Goal: Task Accomplishment & Management: Use online tool/utility

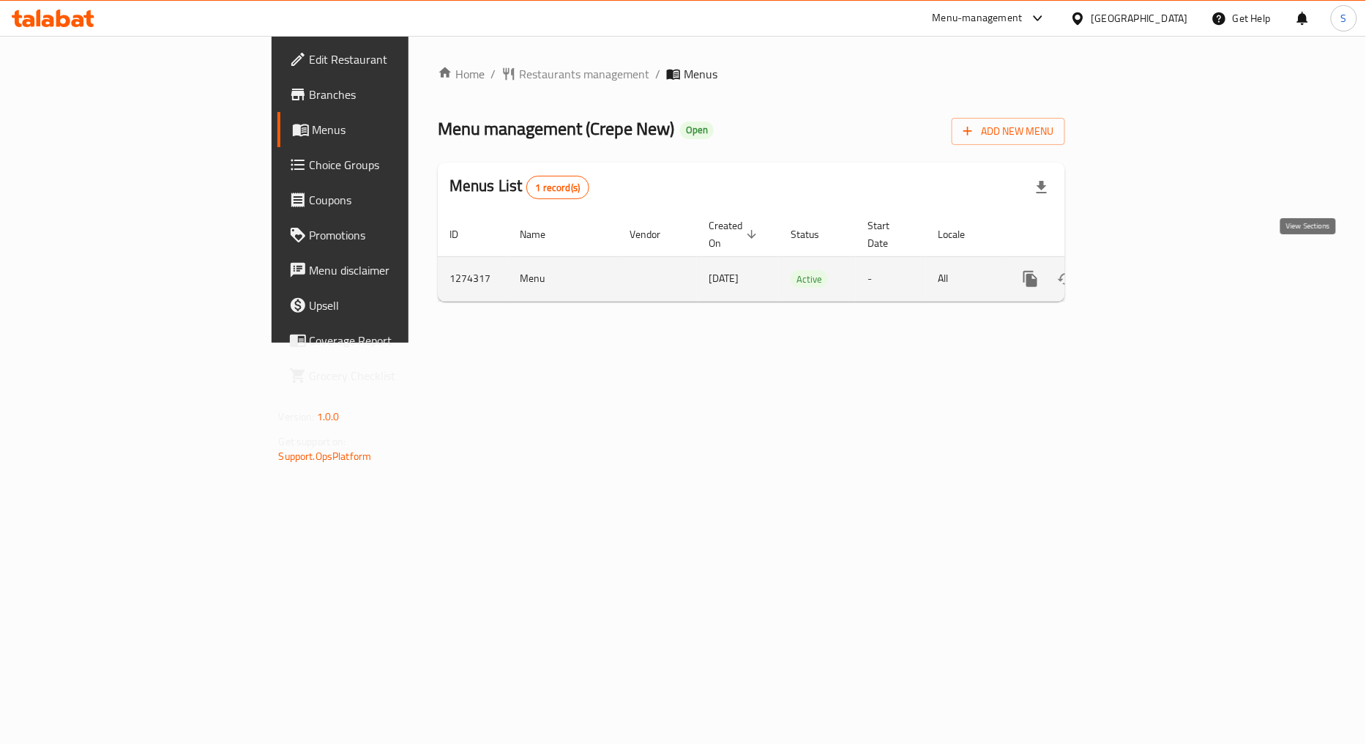
click at [1145, 270] on icon "enhanced table" at bounding box center [1136, 279] width 18 height 18
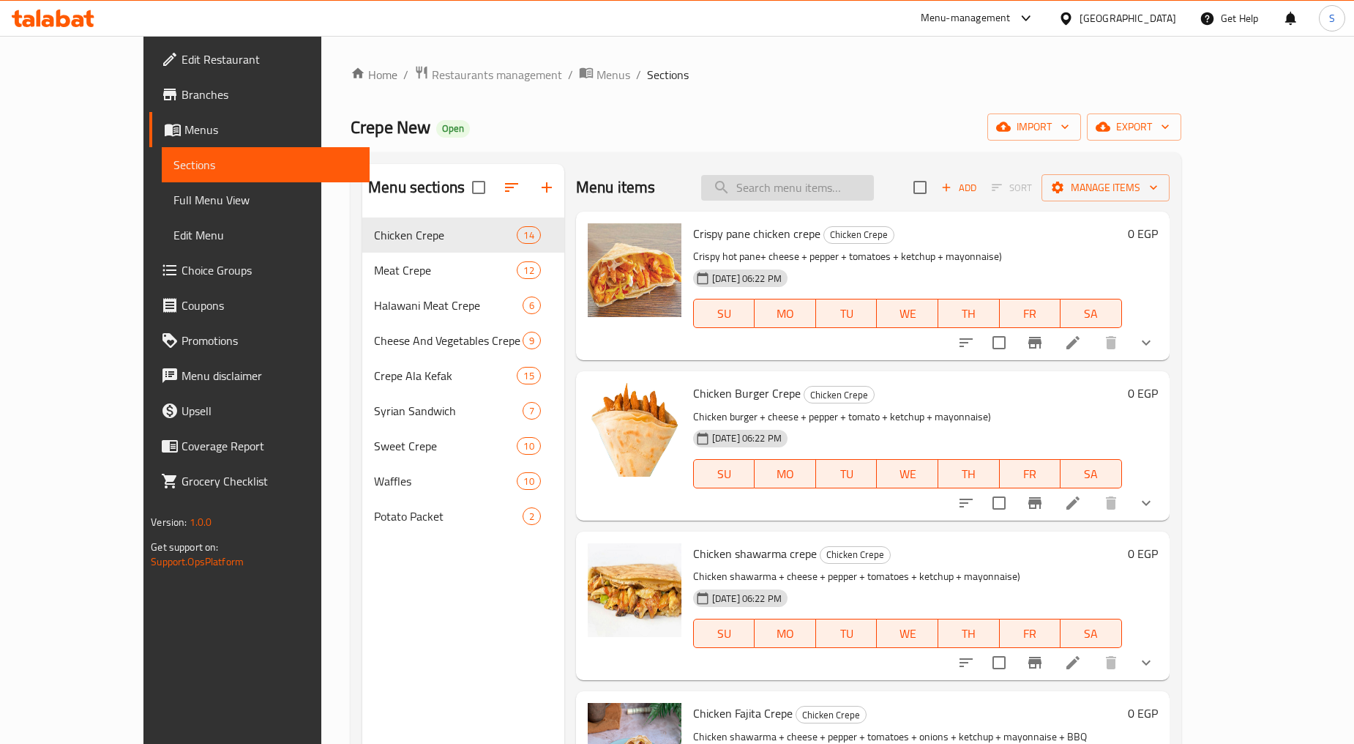
click at [827, 194] on input "search" at bounding box center [787, 188] width 173 height 26
paste input "Crispy pane"
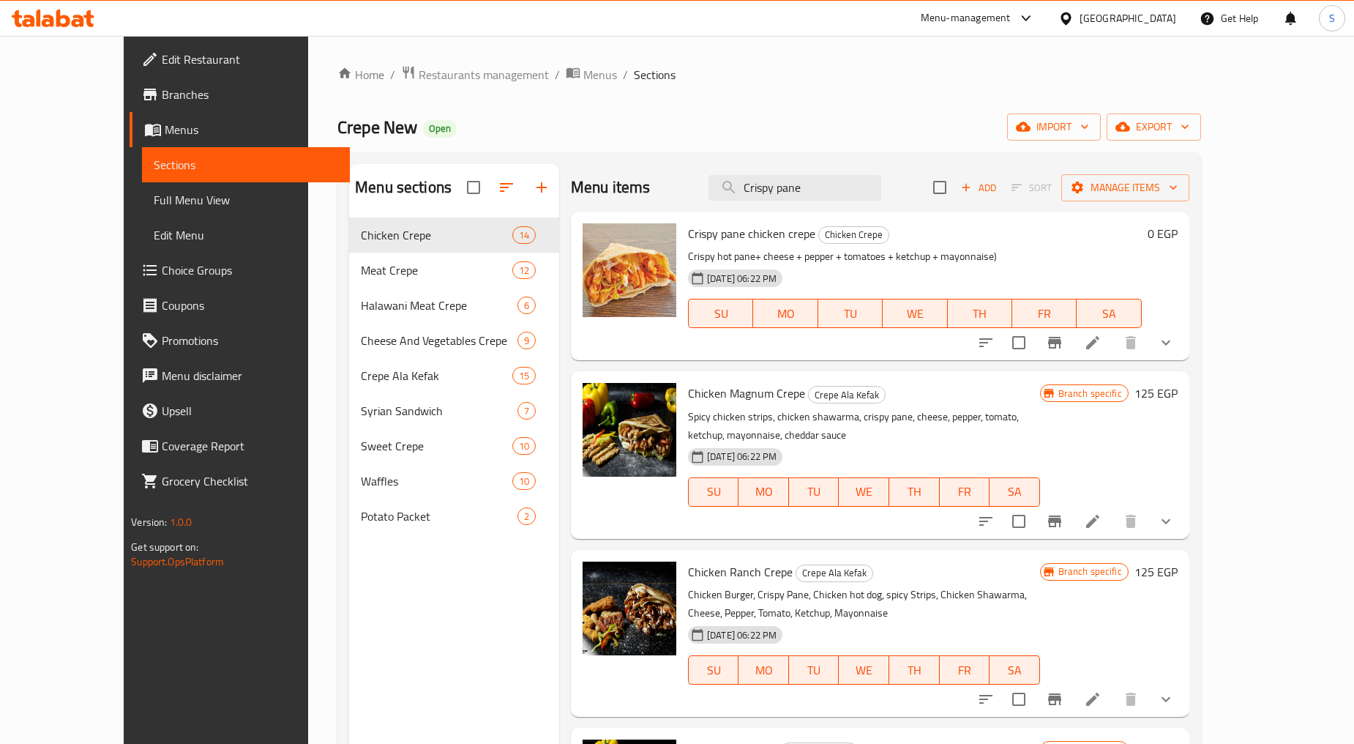
click at [1175, 339] on icon "show more" at bounding box center [1166, 343] width 18 height 18
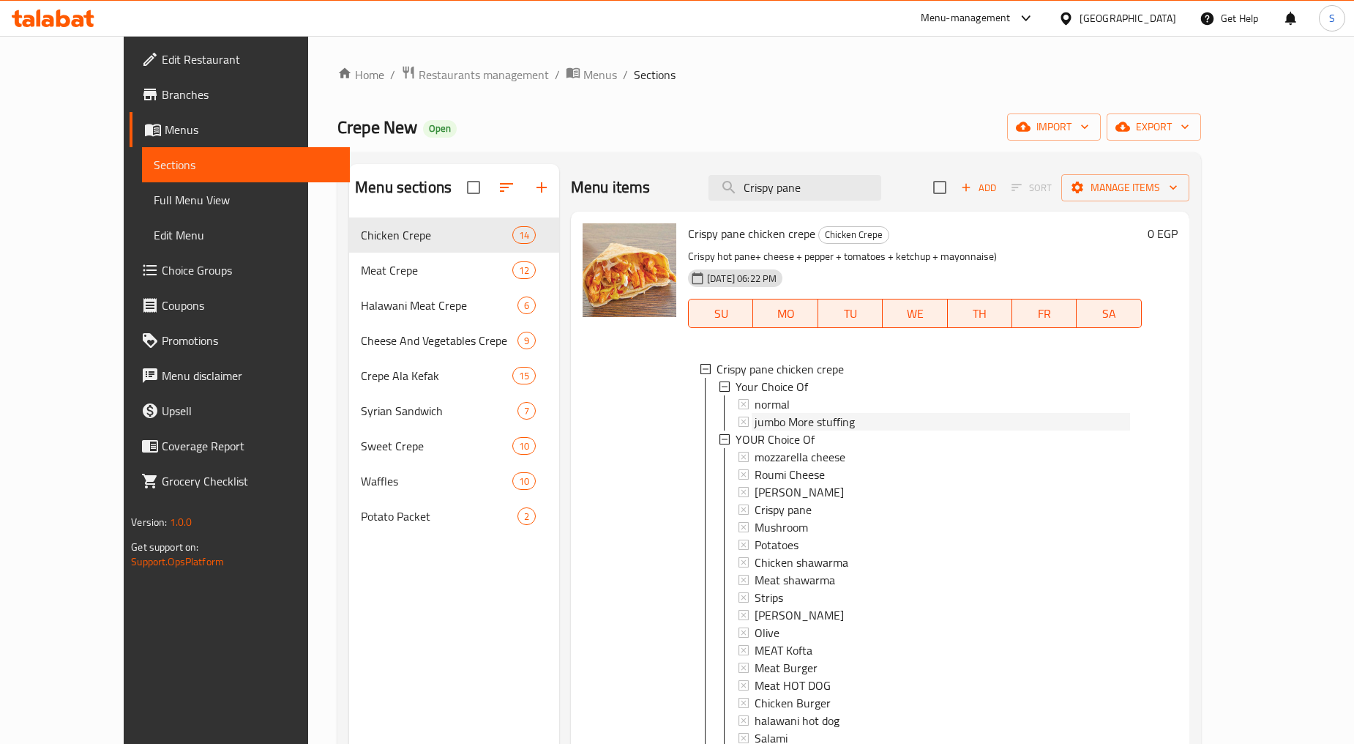
click at [783, 425] on span "jumbo More stuffing" at bounding box center [805, 422] width 100 height 18
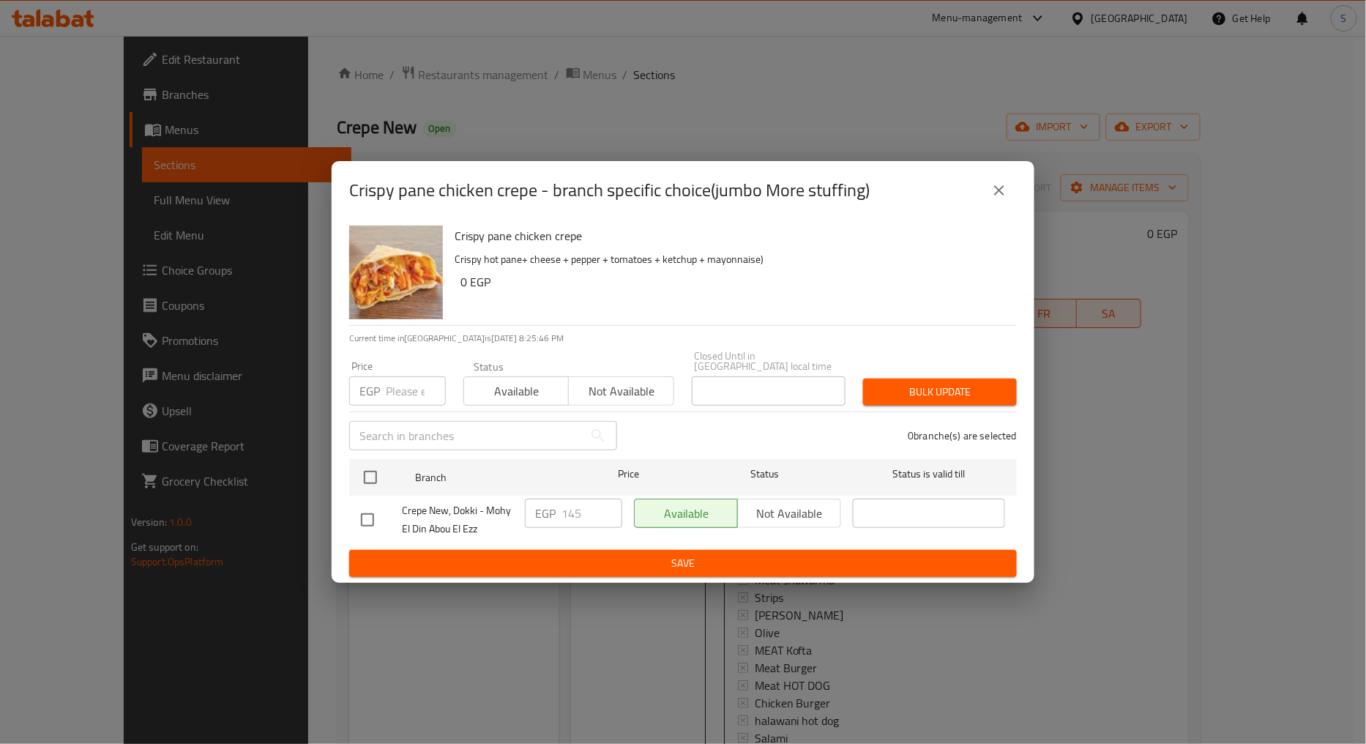
click at [984, 193] on button "close" at bounding box center [998, 190] width 35 height 35
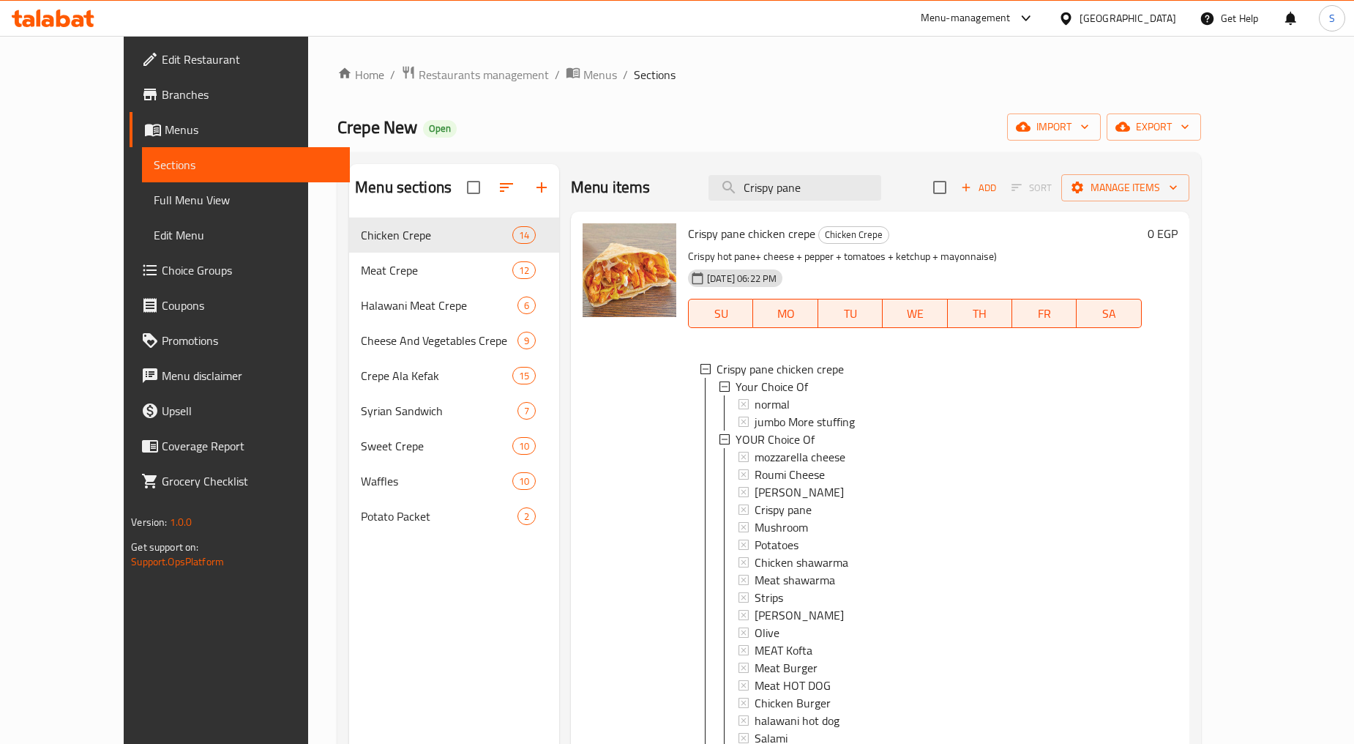
click at [755, 413] on span "jumbo More stuffing" at bounding box center [805, 422] width 100 height 18
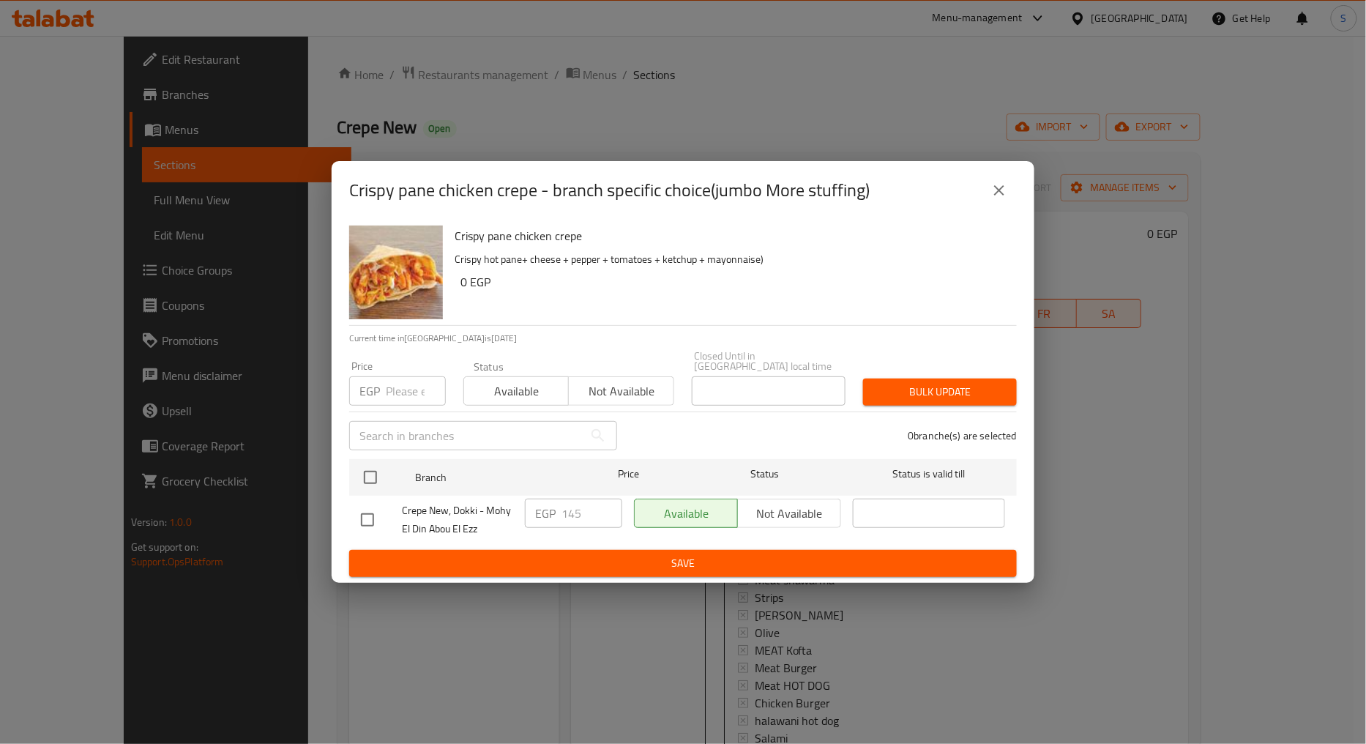
click at [998, 178] on button "close" at bounding box center [998, 190] width 35 height 35
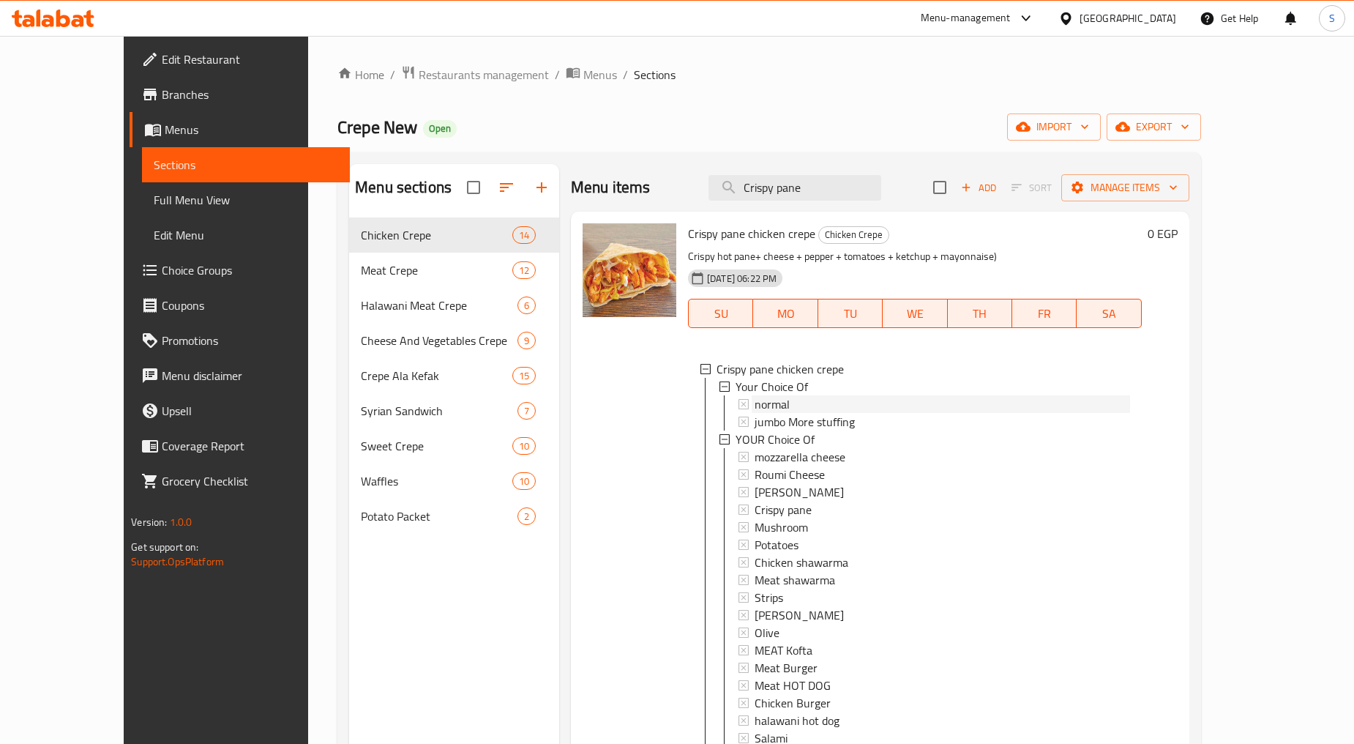
click at [755, 395] on span "normal" at bounding box center [772, 404] width 35 height 18
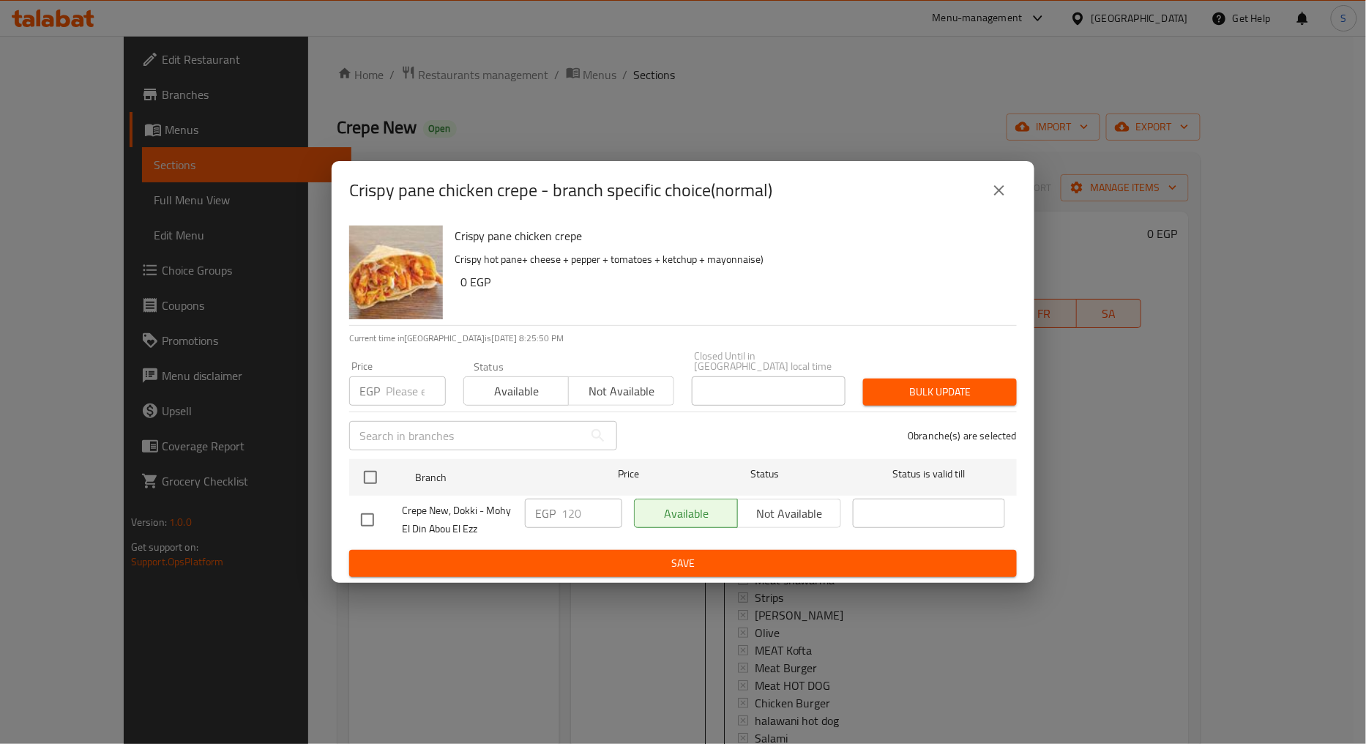
click at [1001, 199] on icon "close" at bounding box center [999, 191] width 18 height 18
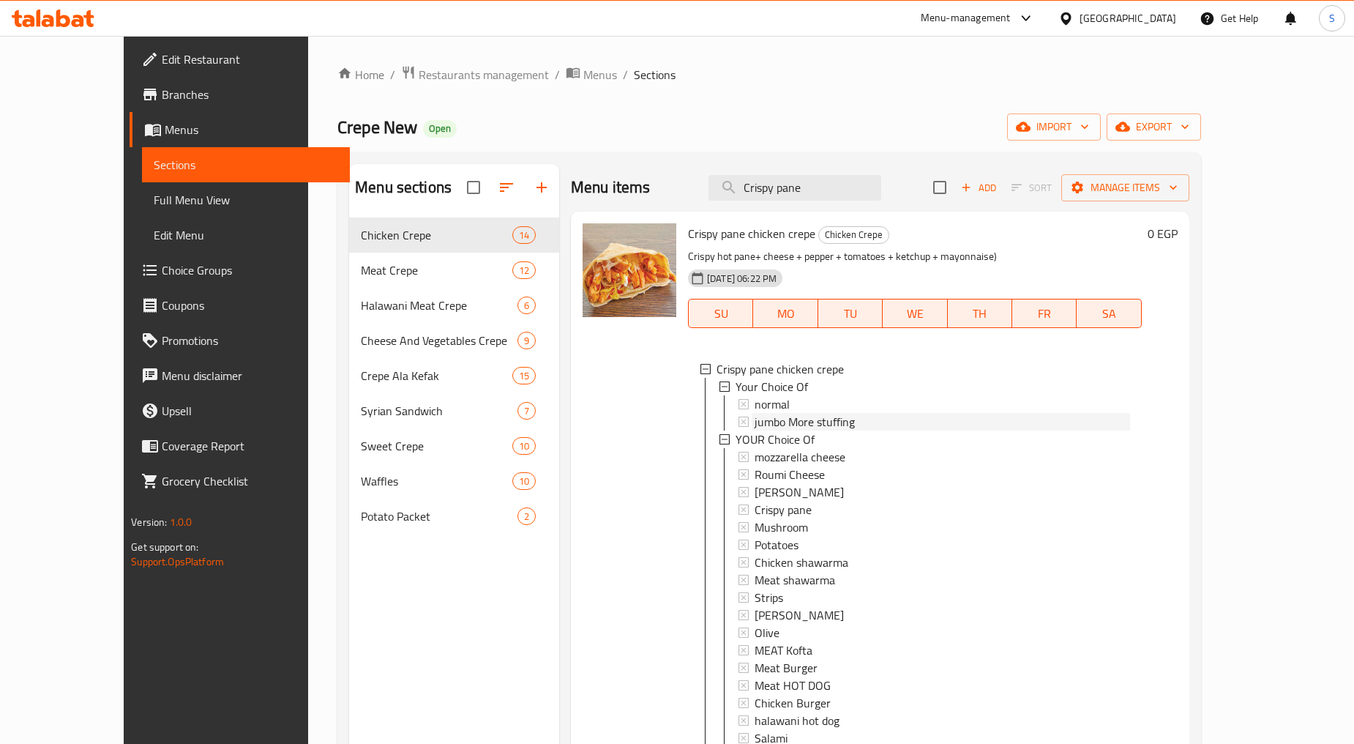
click at [755, 421] on span "jumbo More stuffing" at bounding box center [805, 422] width 100 height 18
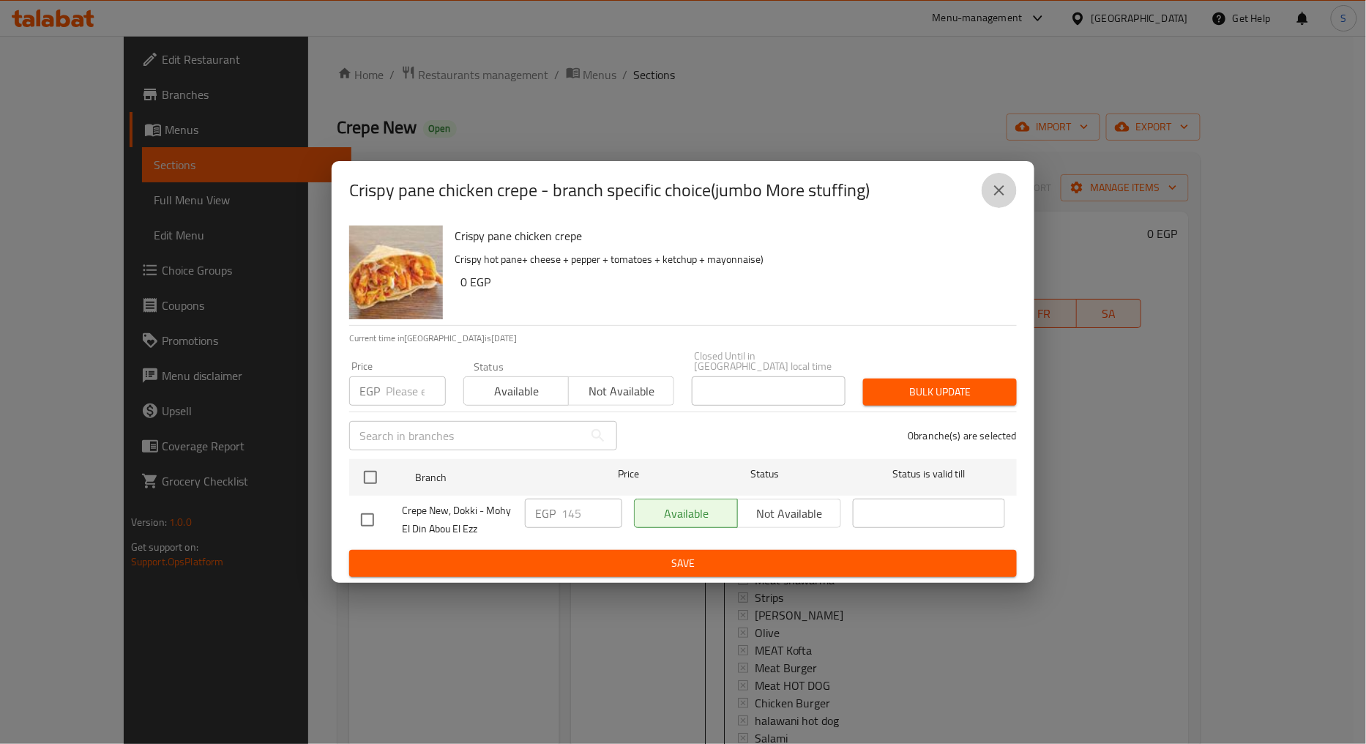
click at [1009, 189] on button "close" at bounding box center [998, 190] width 35 height 35
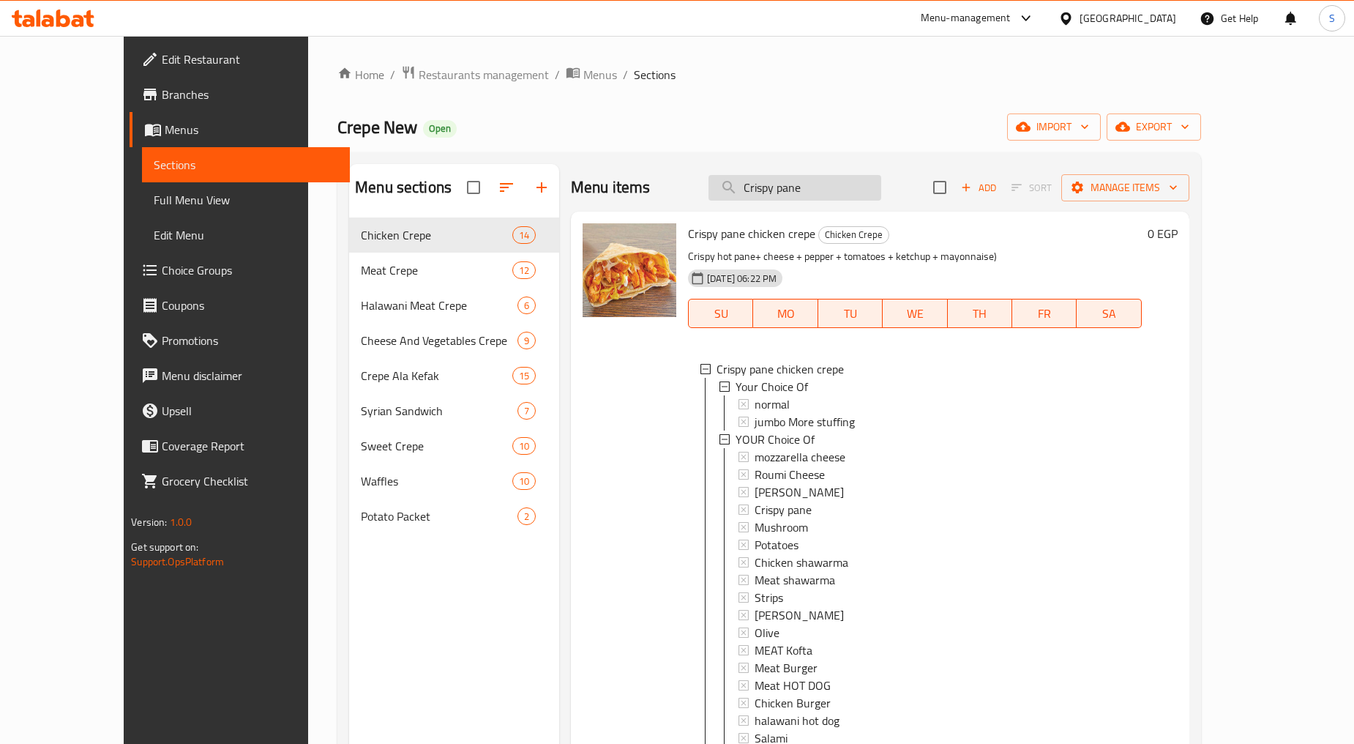
click at [805, 193] on input "Crispy pane" at bounding box center [794, 188] width 173 height 26
paste input "Hot Dog pane Crep"
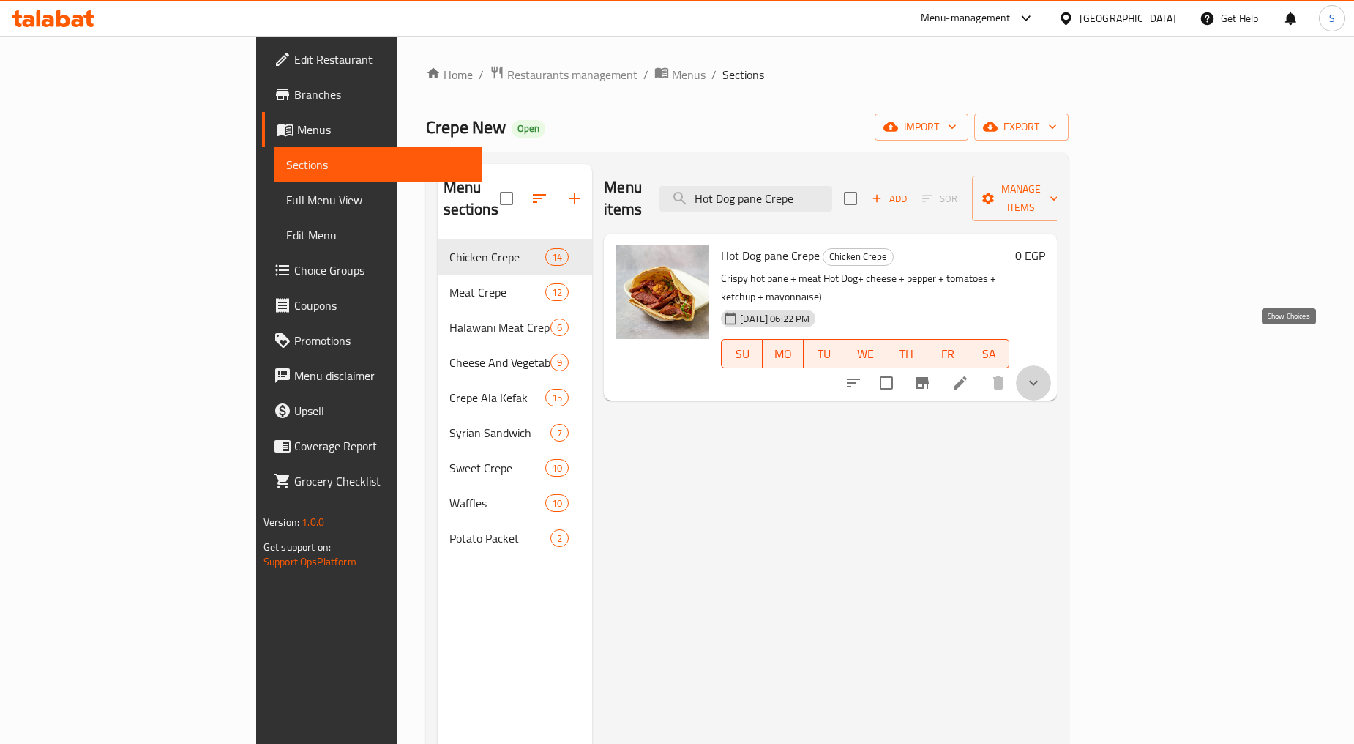
click at [1042, 374] on icon "show more" at bounding box center [1034, 383] width 18 height 18
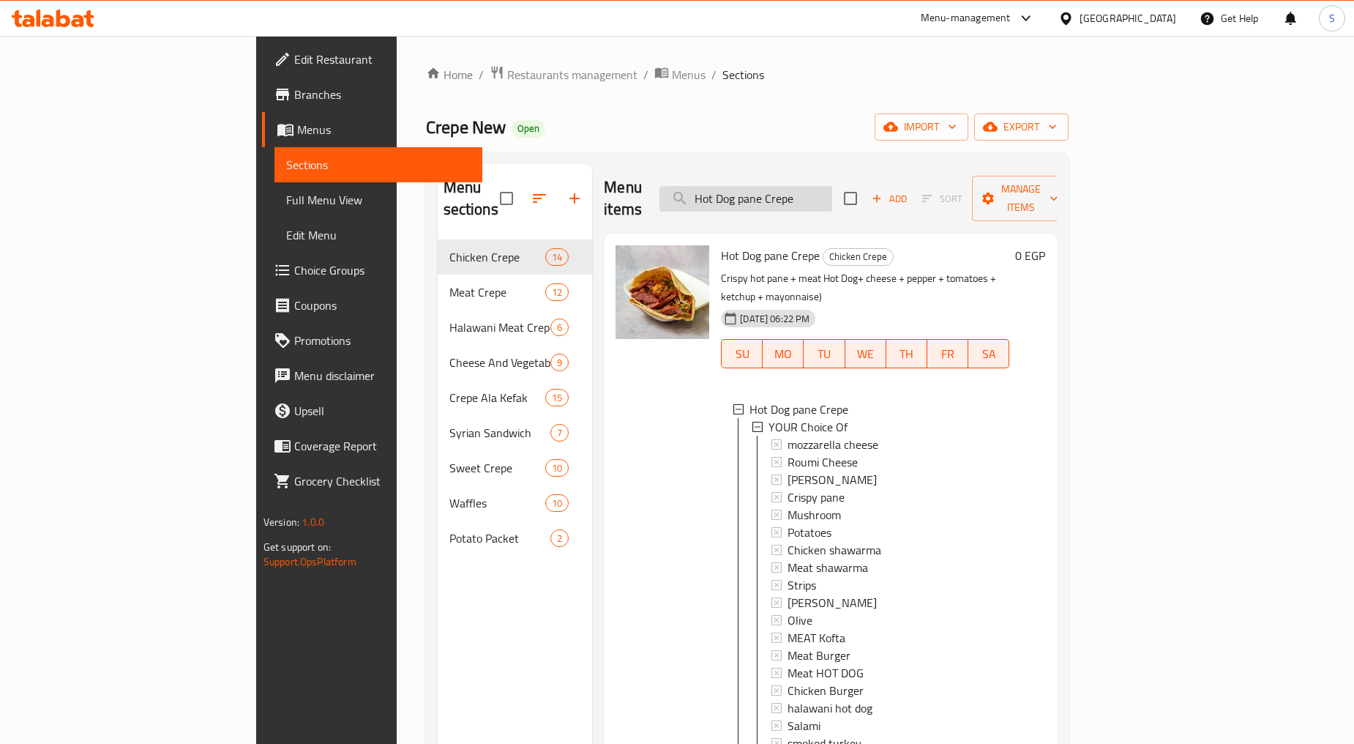
click at [814, 186] on input "Hot Dog pane Crepe" at bounding box center [745, 199] width 173 height 26
paste input "Mix chicken c"
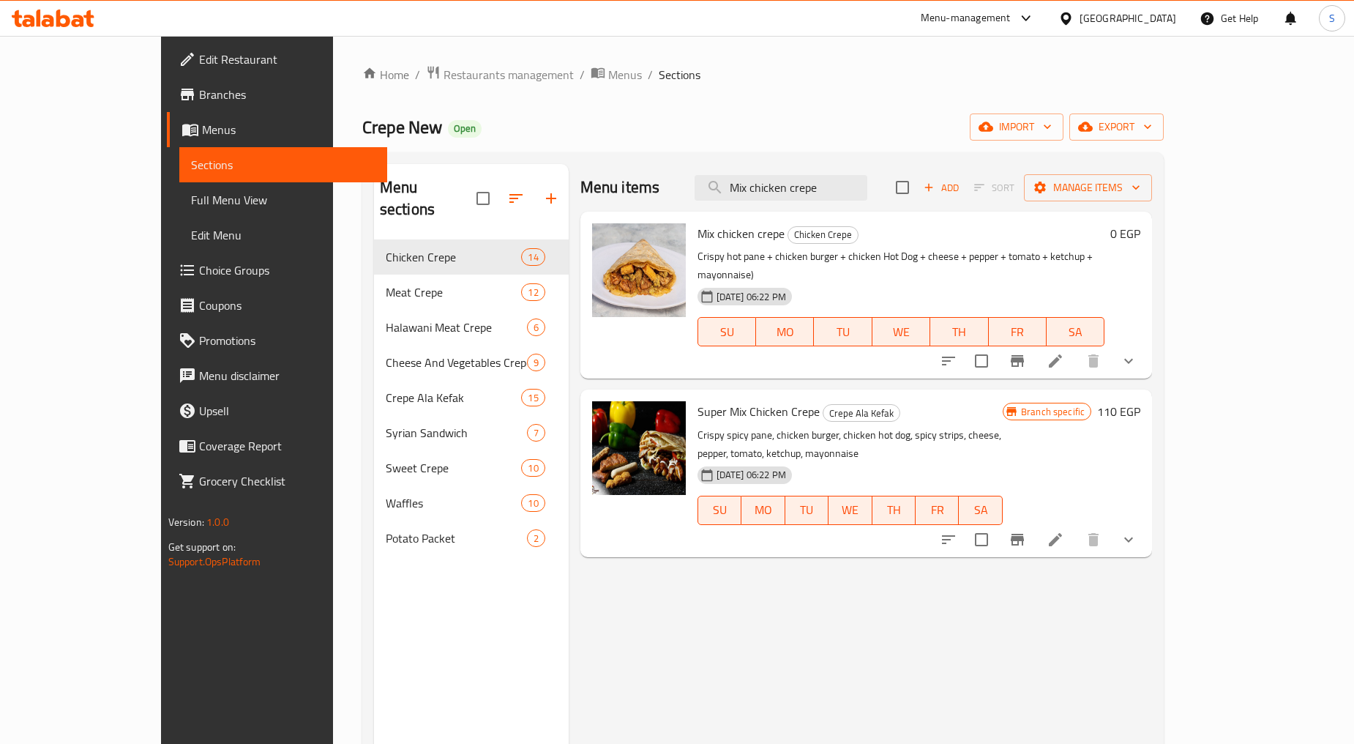
click at [1137, 352] on icon "show more" at bounding box center [1129, 361] width 18 height 18
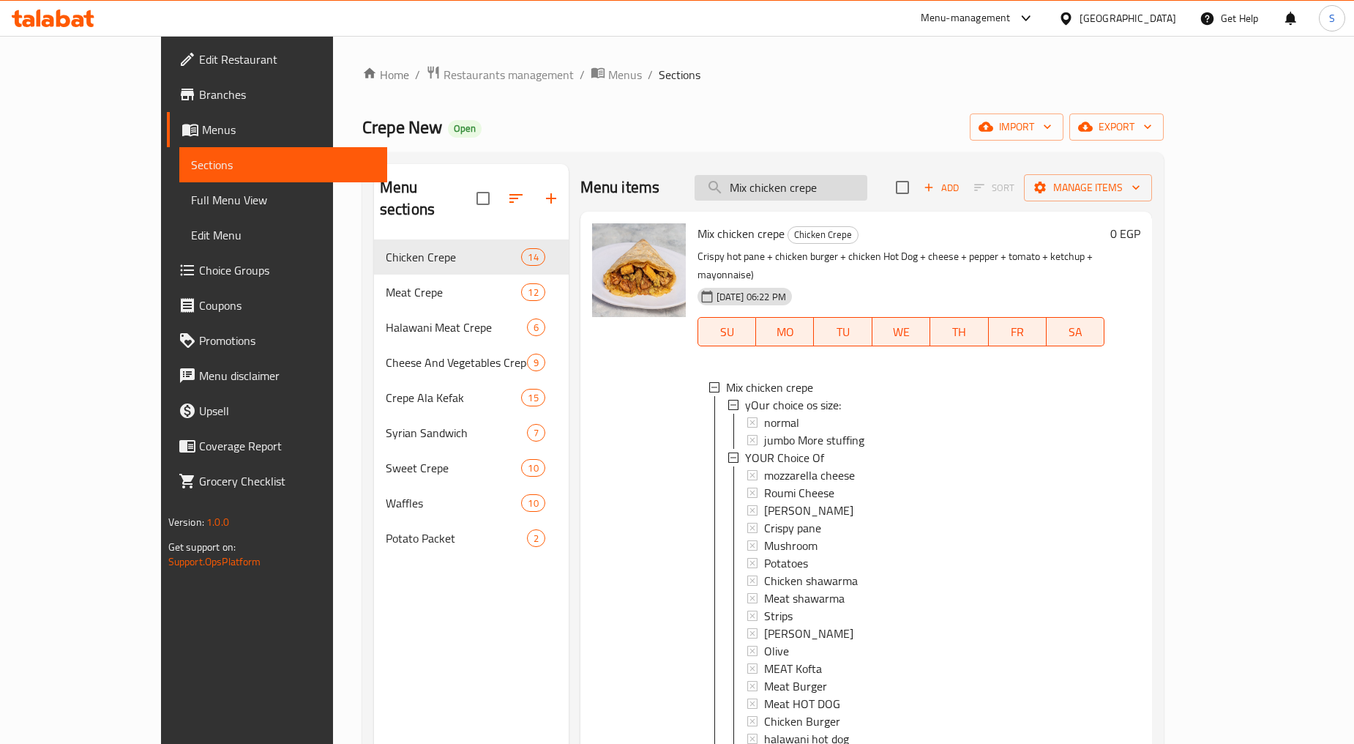
click at [832, 192] on input "Mix chicken crepe" at bounding box center [781, 188] width 173 height 26
paste input "Kofta C"
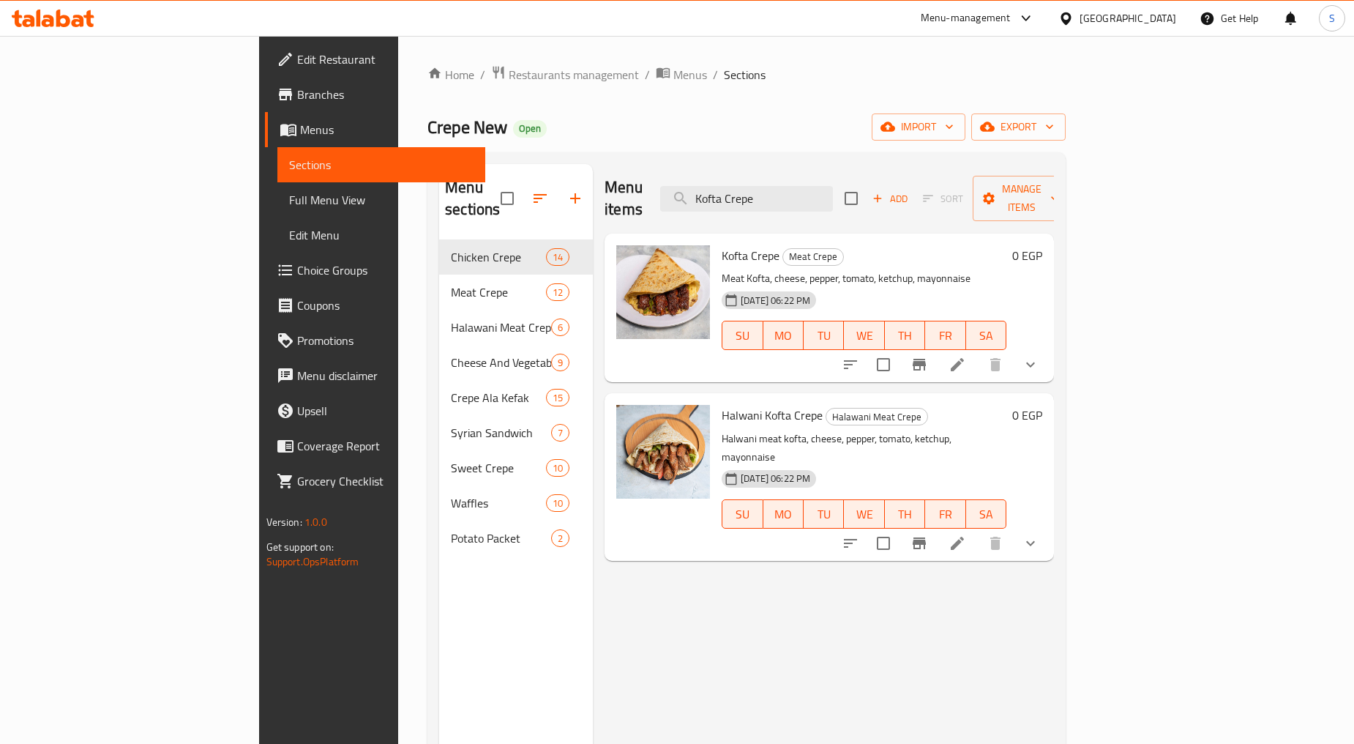
click at [1048, 348] on button "show more" at bounding box center [1030, 364] width 35 height 35
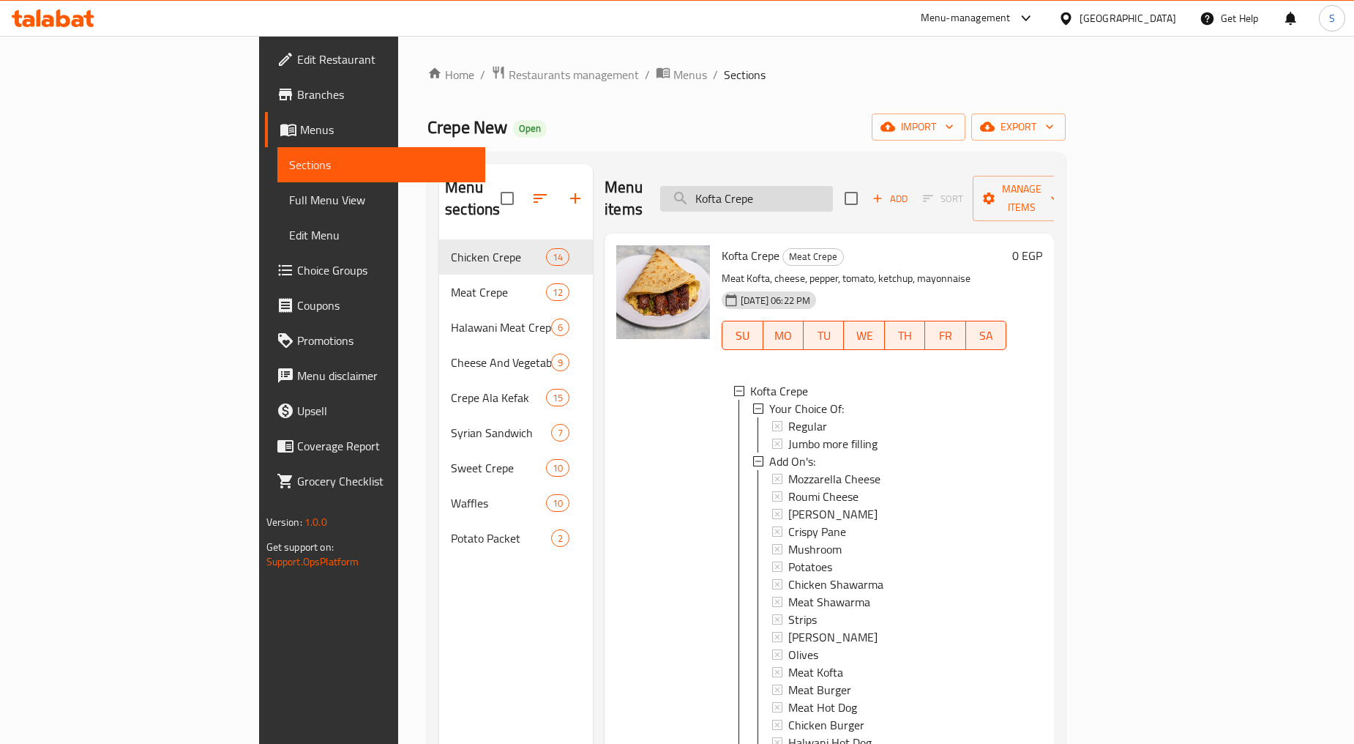
click at [812, 198] on input "Kofta Crepe" at bounding box center [746, 199] width 173 height 26
paste input "Alexandrian Sausage"
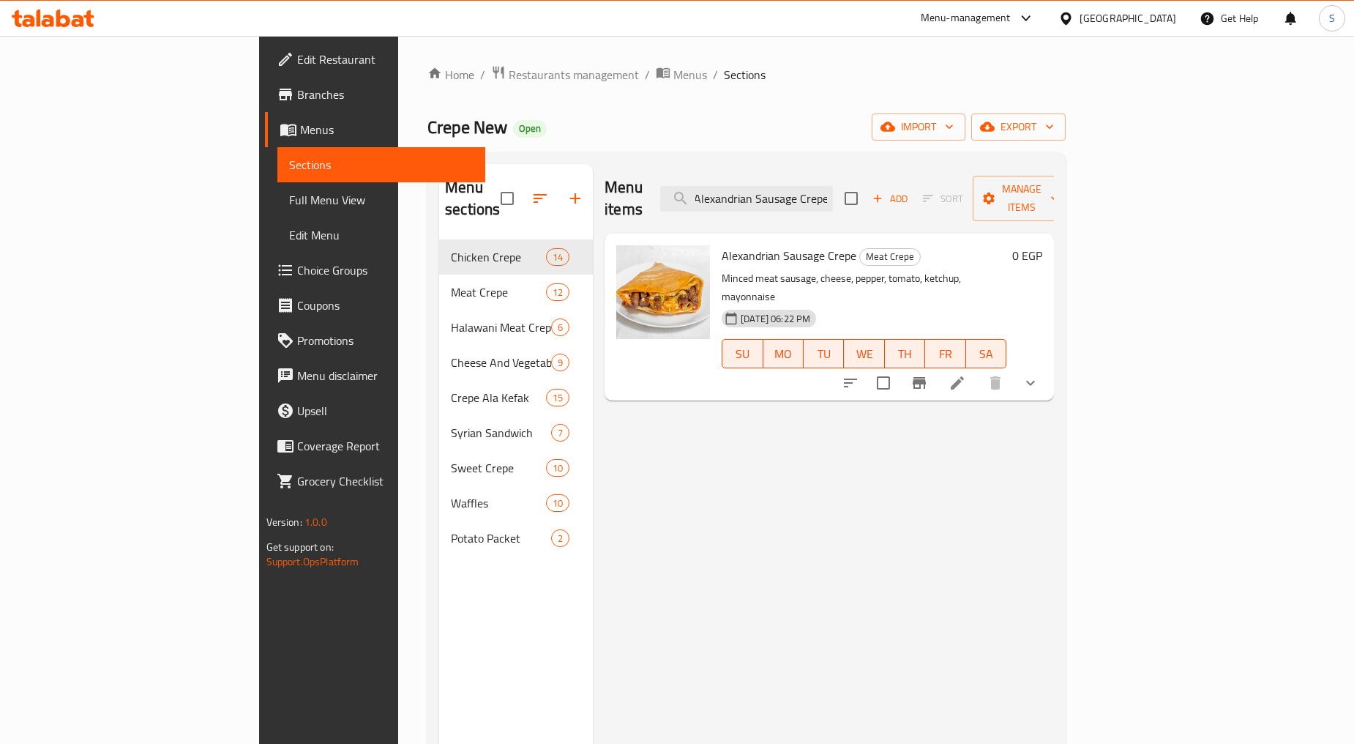
click at [1048, 365] on button "show more" at bounding box center [1030, 382] width 35 height 35
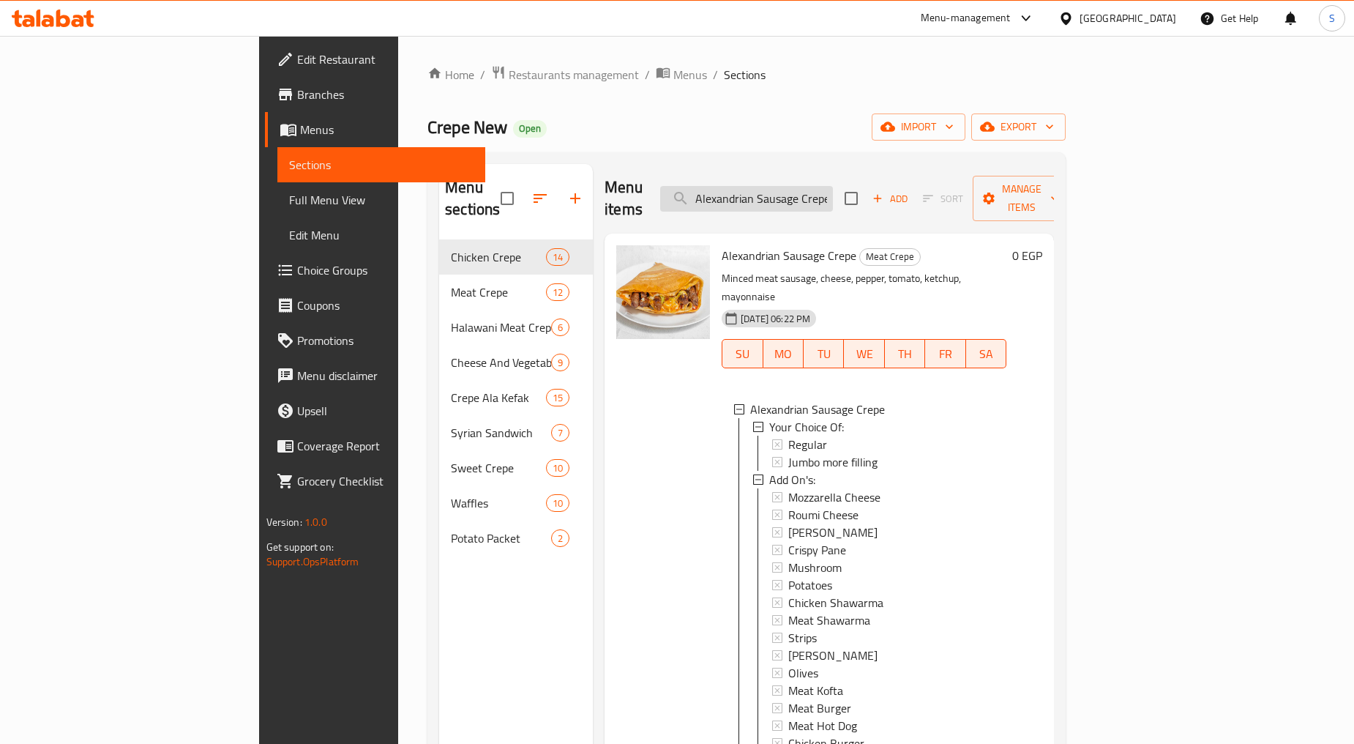
click at [833, 189] on input "Alexandrian Sausage Crepe" at bounding box center [746, 199] width 173 height 26
paste input "Mix Meat"
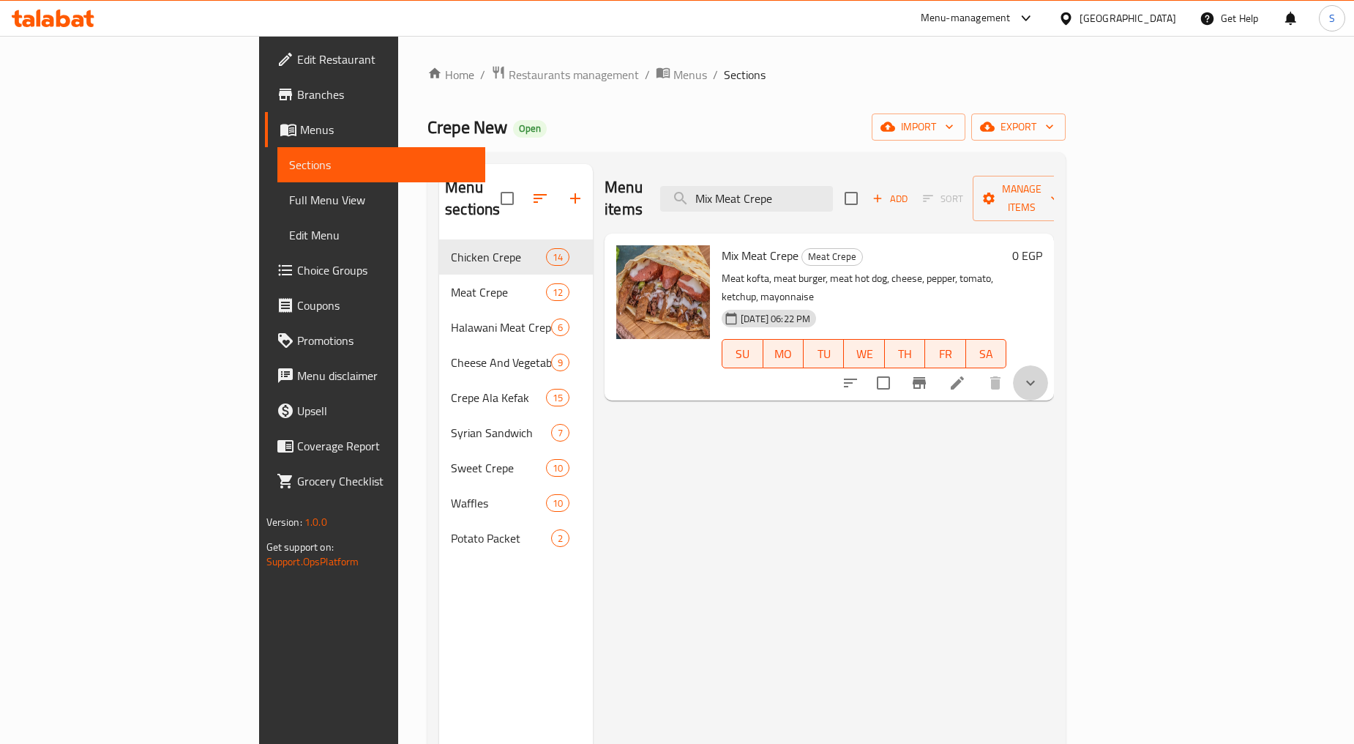
click at [1048, 365] on button "show more" at bounding box center [1030, 382] width 35 height 35
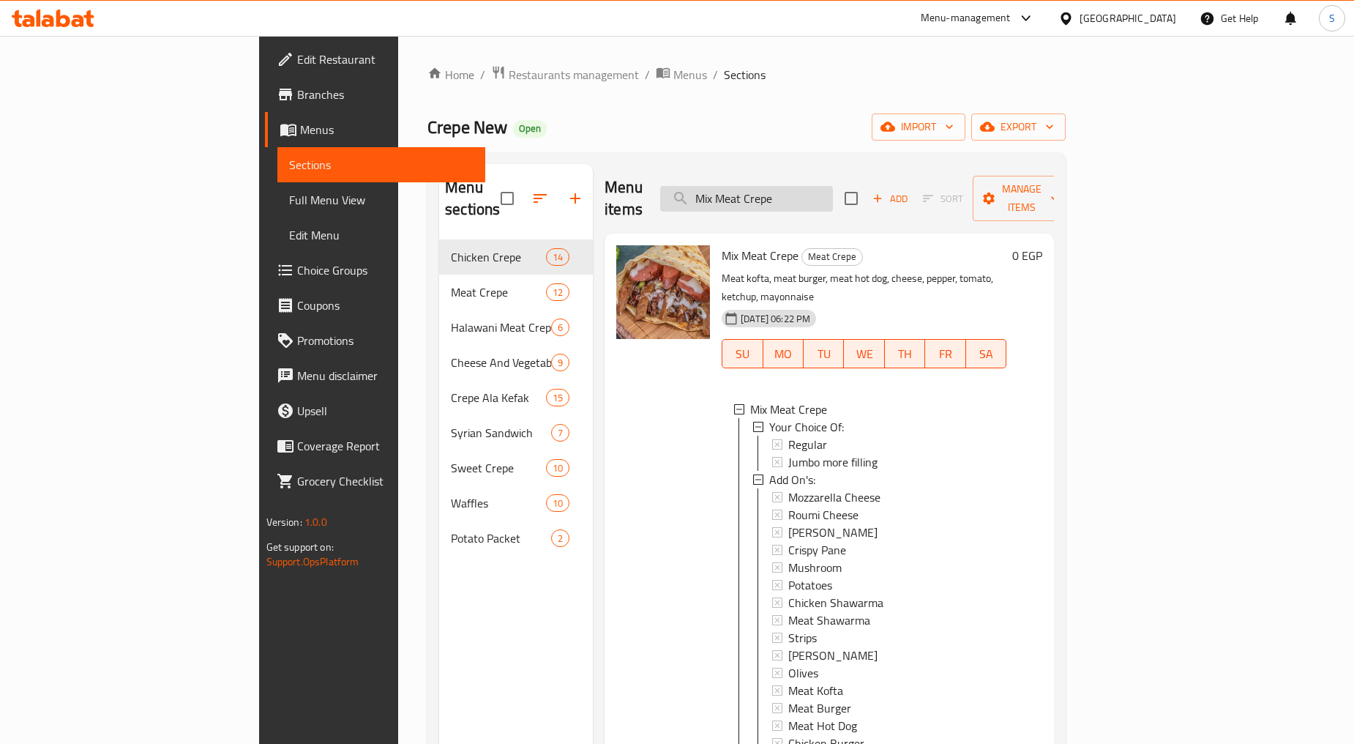
click at [833, 192] on input "Mix Meat Crepe" at bounding box center [746, 199] width 173 height 26
paste input "ozzarella"
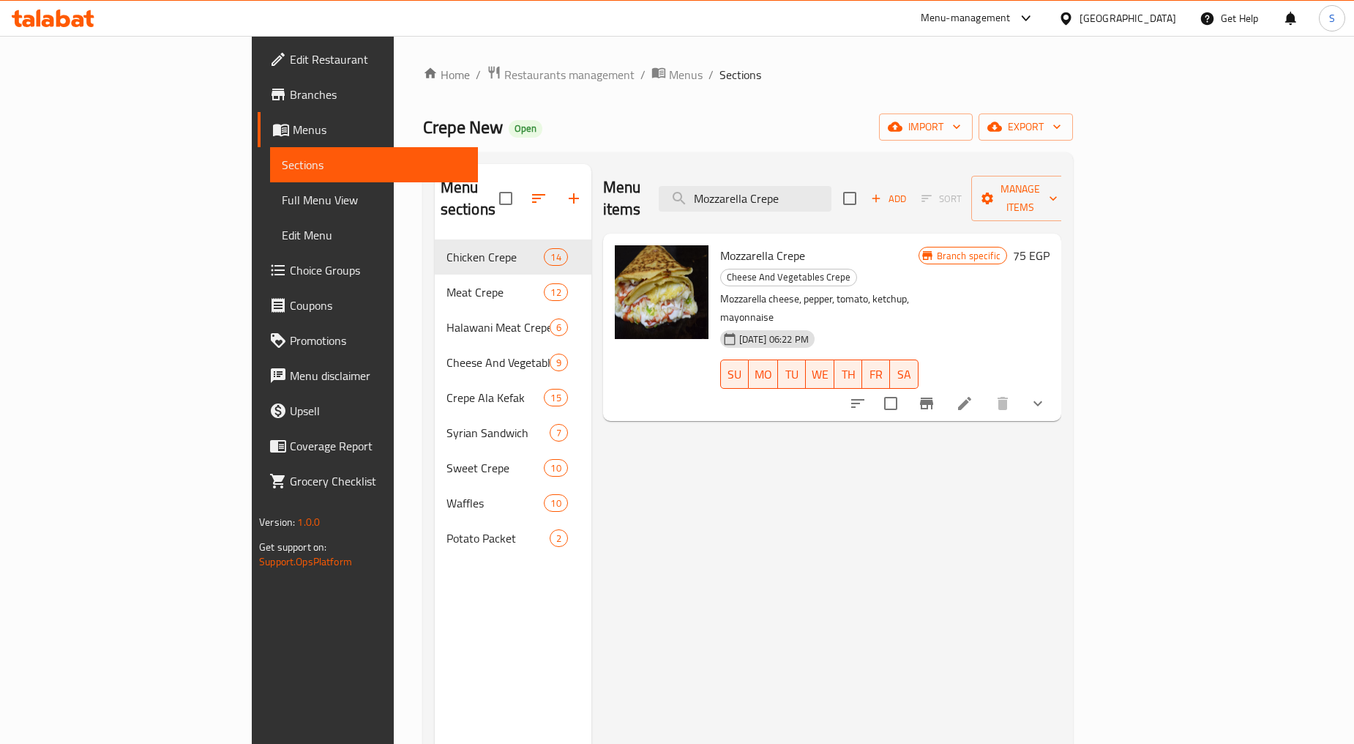
click at [1047, 395] on icon "show more" at bounding box center [1038, 404] width 18 height 18
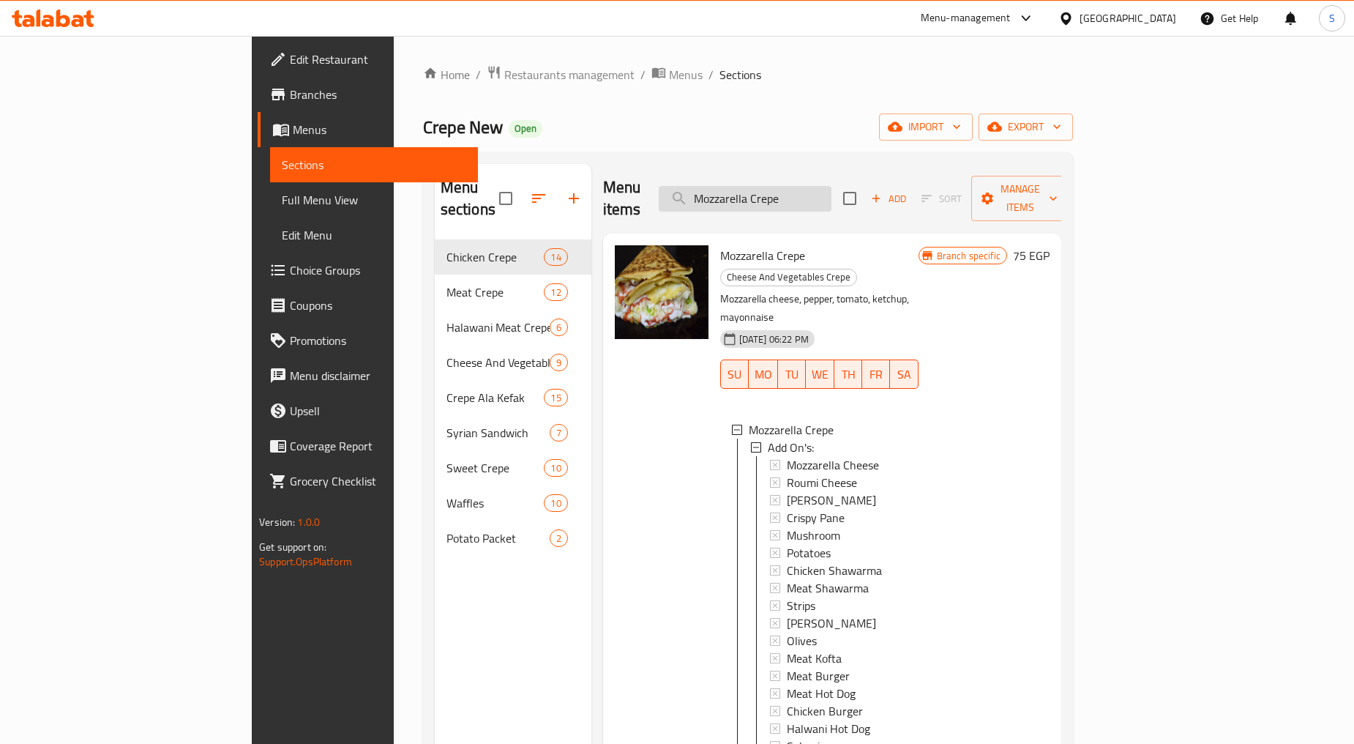
click at [794, 186] on input "Mozzarella Crepe" at bounding box center [745, 199] width 173 height 26
paste input "Shatshot"
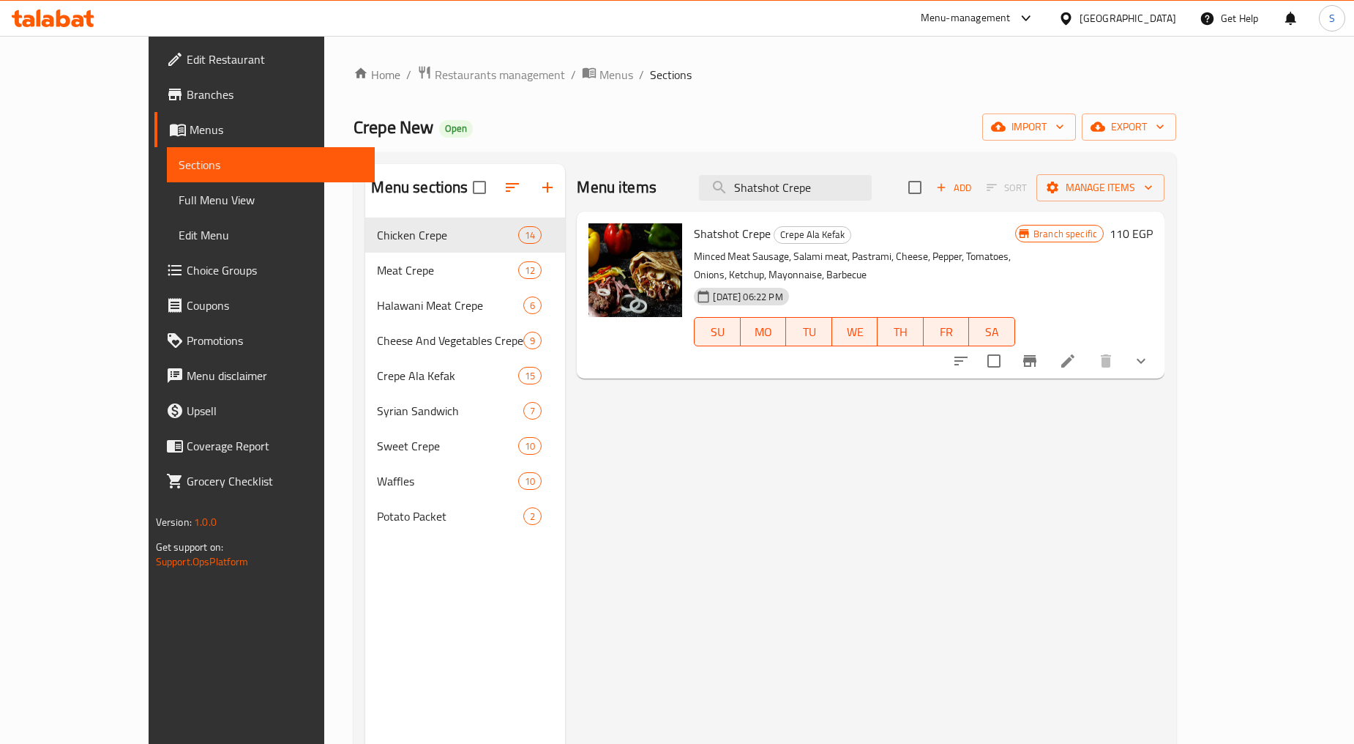
type input "Shatshot Crepe"
click at [1159, 343] on button "show more" at bounding box center [1140, 360] width 35 height 35
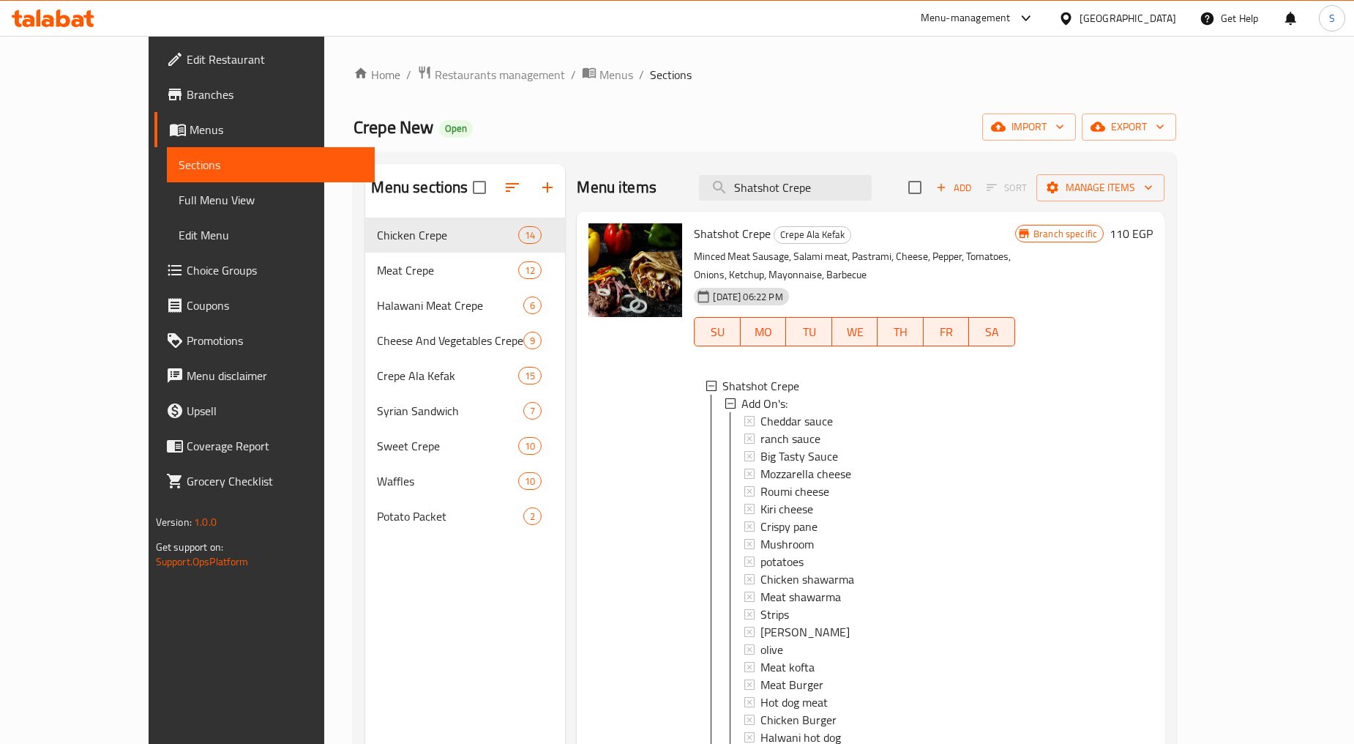
click at [187, 98] on span "Branches" at bounding box center [275, 95] width 176 height 18
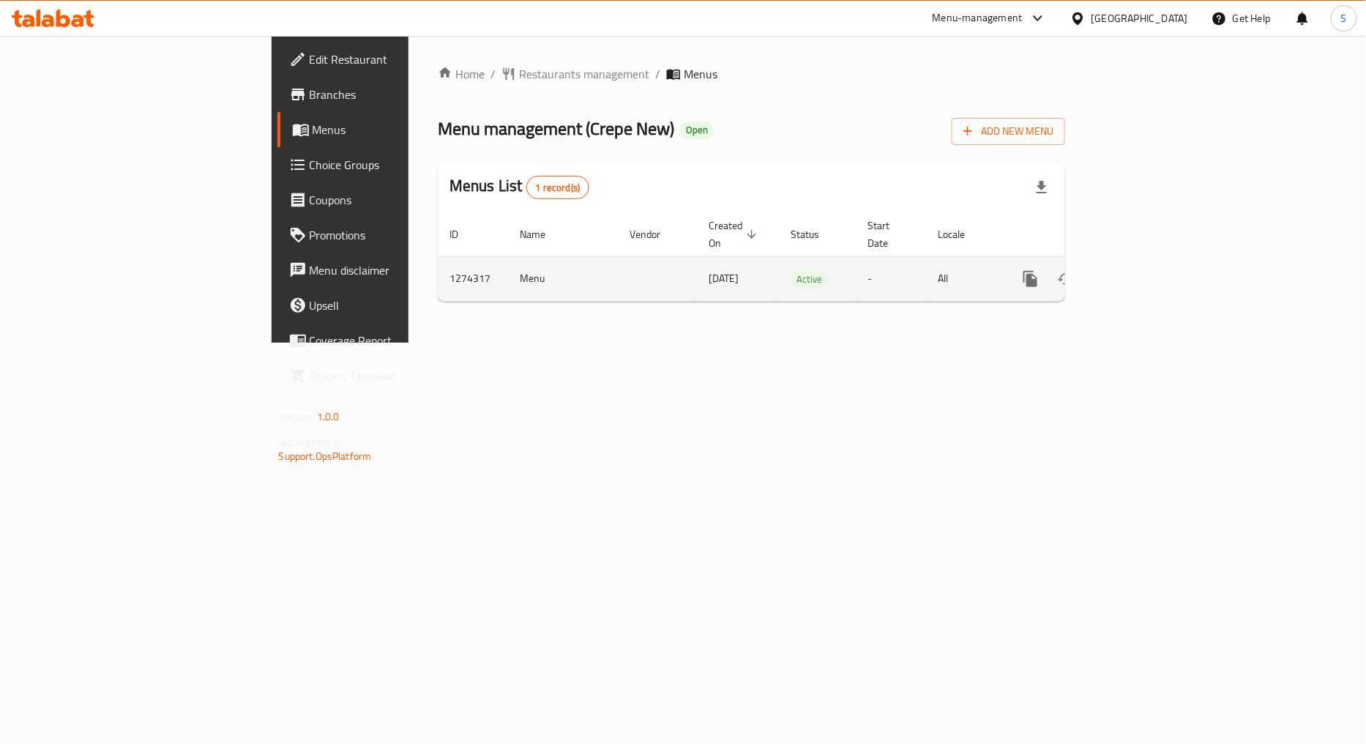
click at [1145, 270] on icon "enhanced table" at bounding box center [1136, 279] width 18 height 18
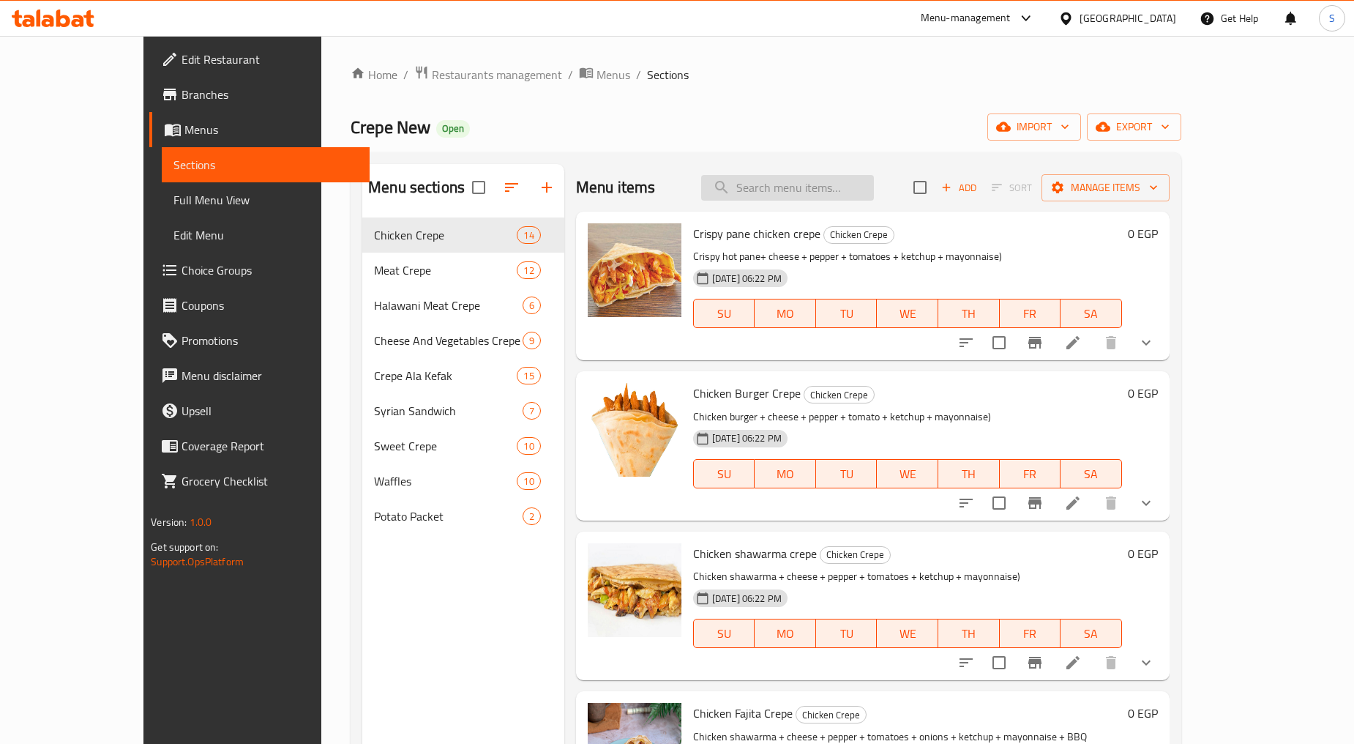
click at [818, 188] on input "search" at bounding box center [787, 188] width 173 height 26
paste input "Crispy pane chicken crepe"
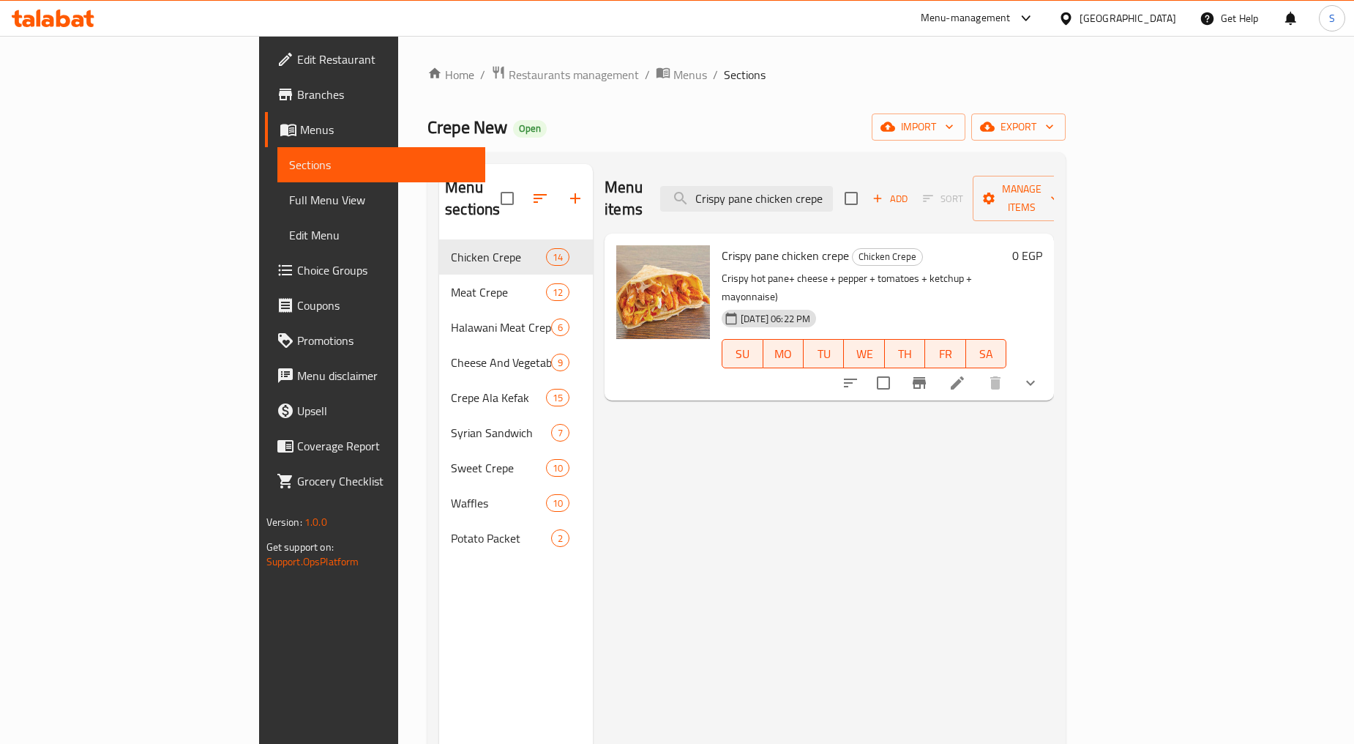
type input "Crispy pane chicken crepe"
click at [1048, 365] on button "show more" at bounding box center [1030, 382] width 35 height 35
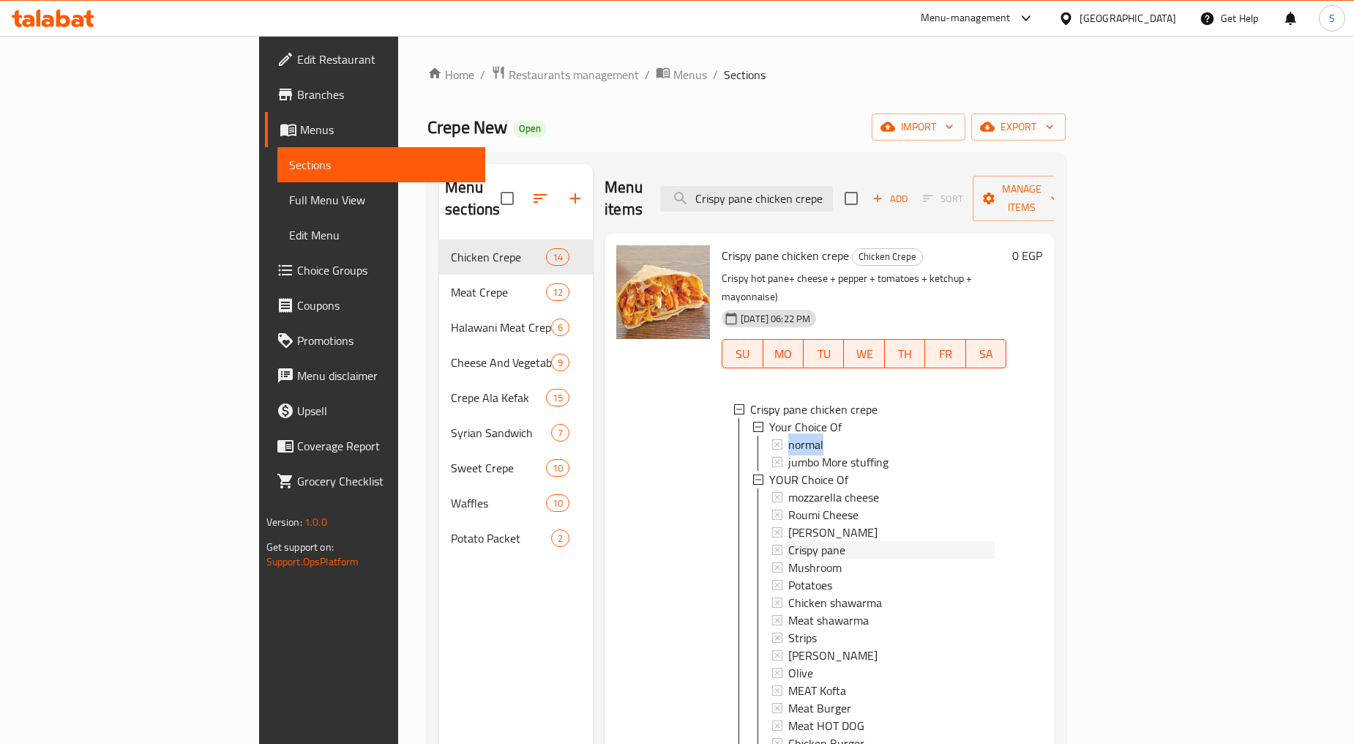
drag, startPoint x: 725, startPoint y: 401, endPoint x: 791, endPoint y: 400, distance: 66.6
click at [791, 435] on div "normal" at bounding box center [891, 444] width 206 height 18
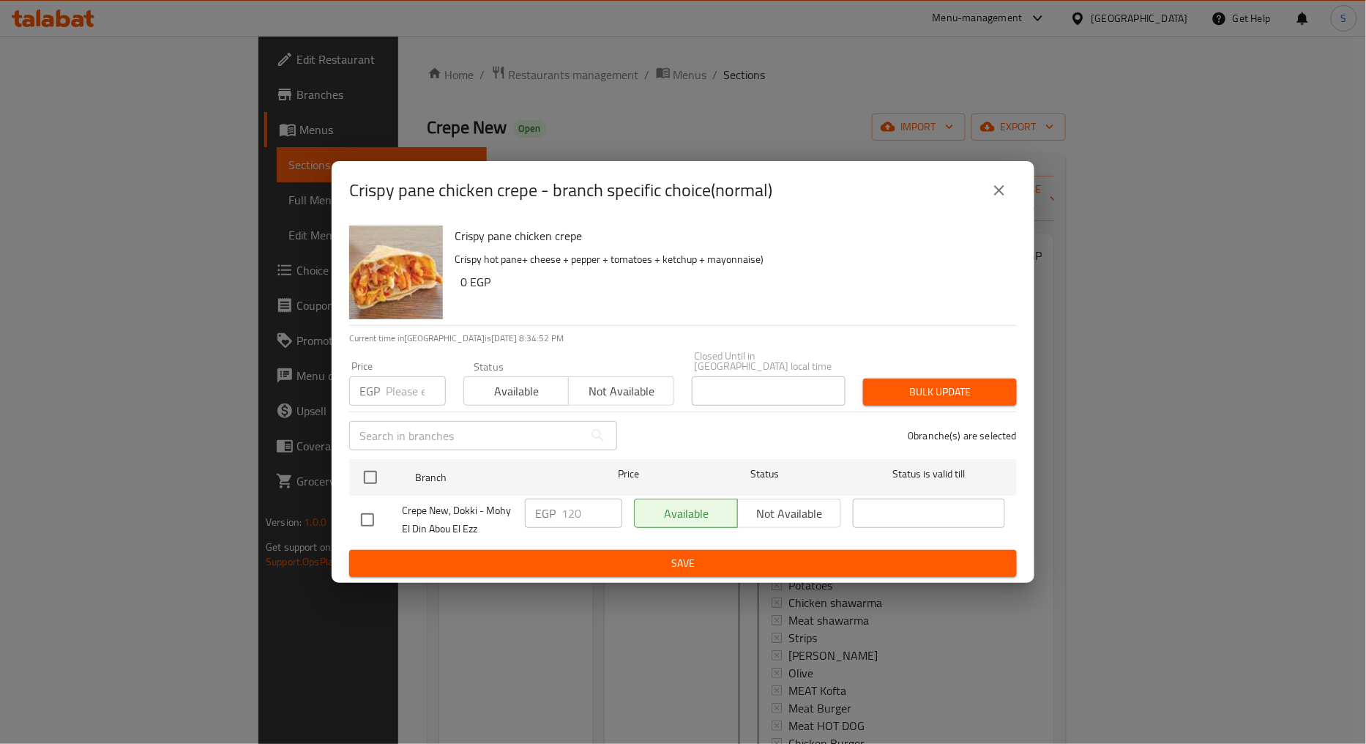
click at [1014, 200] on button "close" at bounding box center [998, 190] width 35 height 35
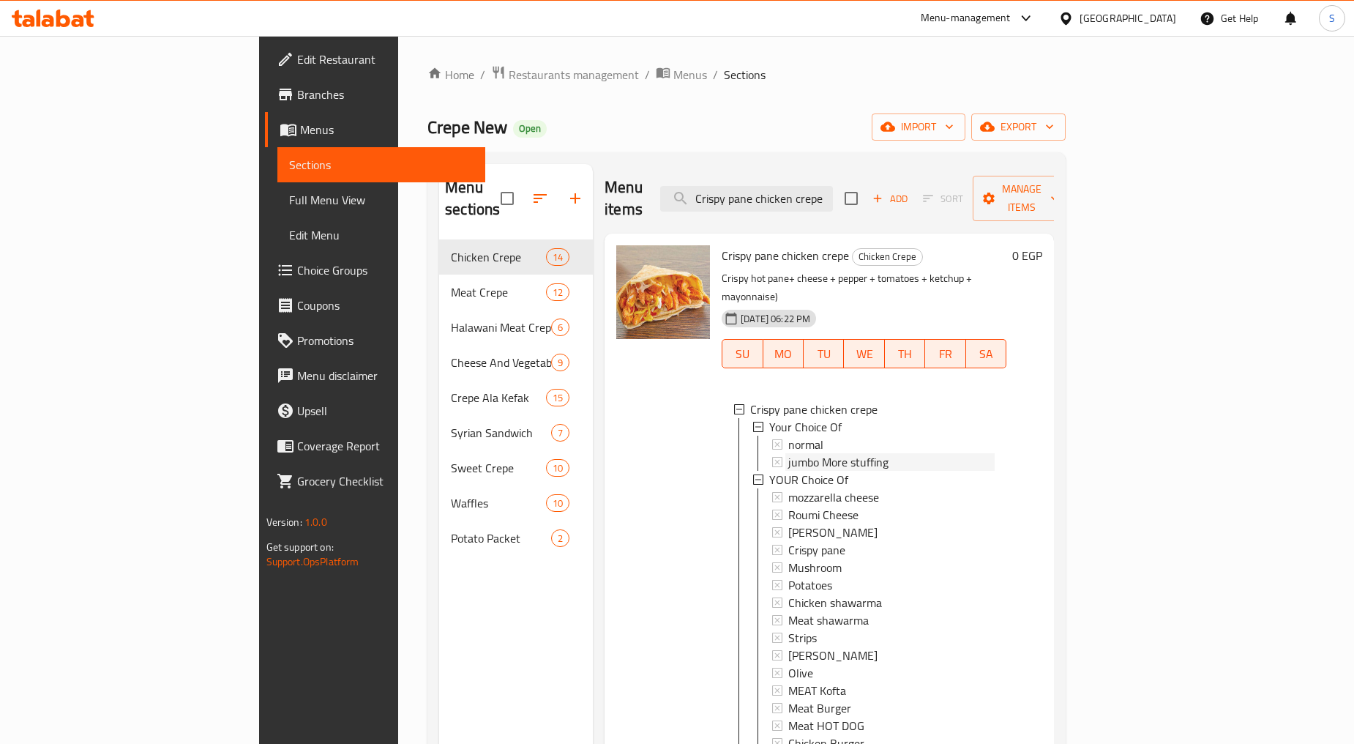
click at [788, 453] on span "jumbo More stuffing" at bounding box center [838, 462] width 100 height 18
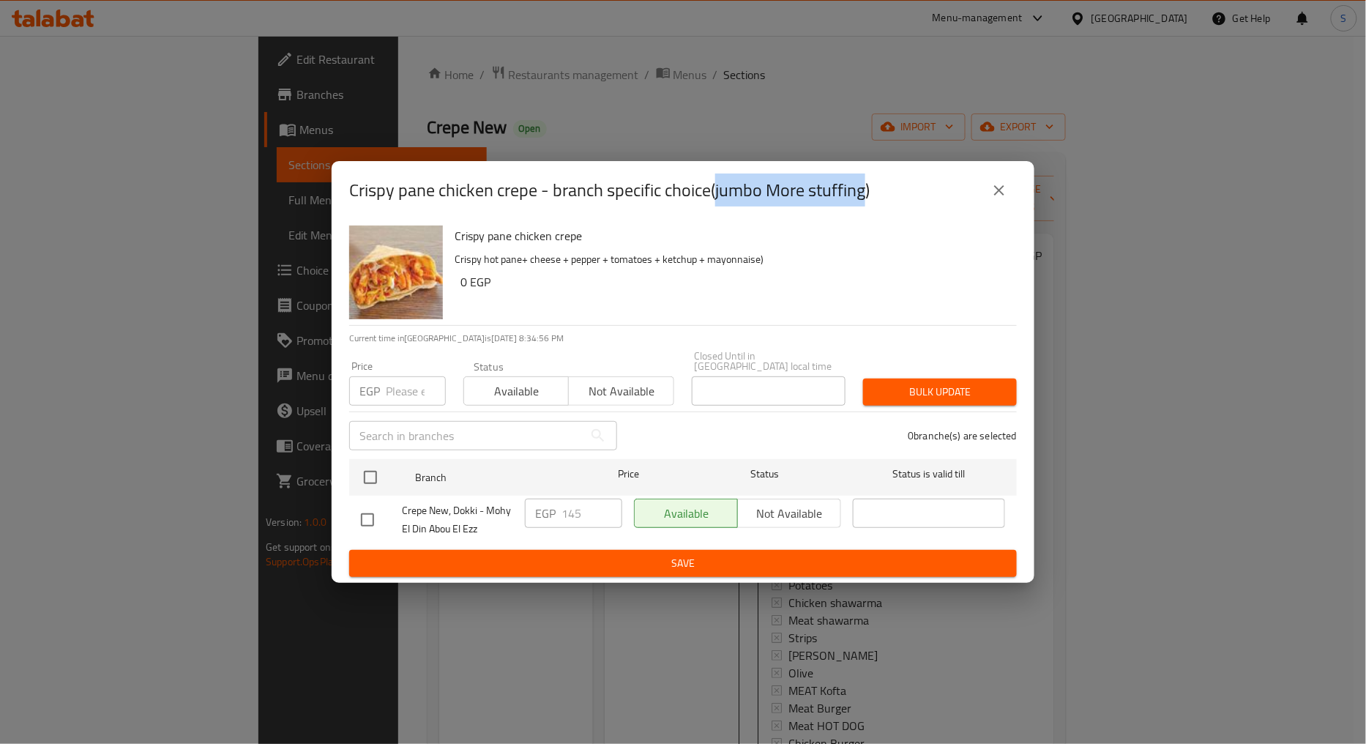
drag, startPoint x: 718, startPoint y: 196, endPoint x: 870, endPoint y: 198, distance: 151.5
click at [870, 198] on h2 "Crispy pane chicken crepe - branch specific choice(jumbo More stuffing)" at bounding box center [609, 190] width 520 height 23
copy h2 "jumbo More stuffing"
click at [996, 199] on icon "close" at bounding box center [999, 191] width 18 height 18
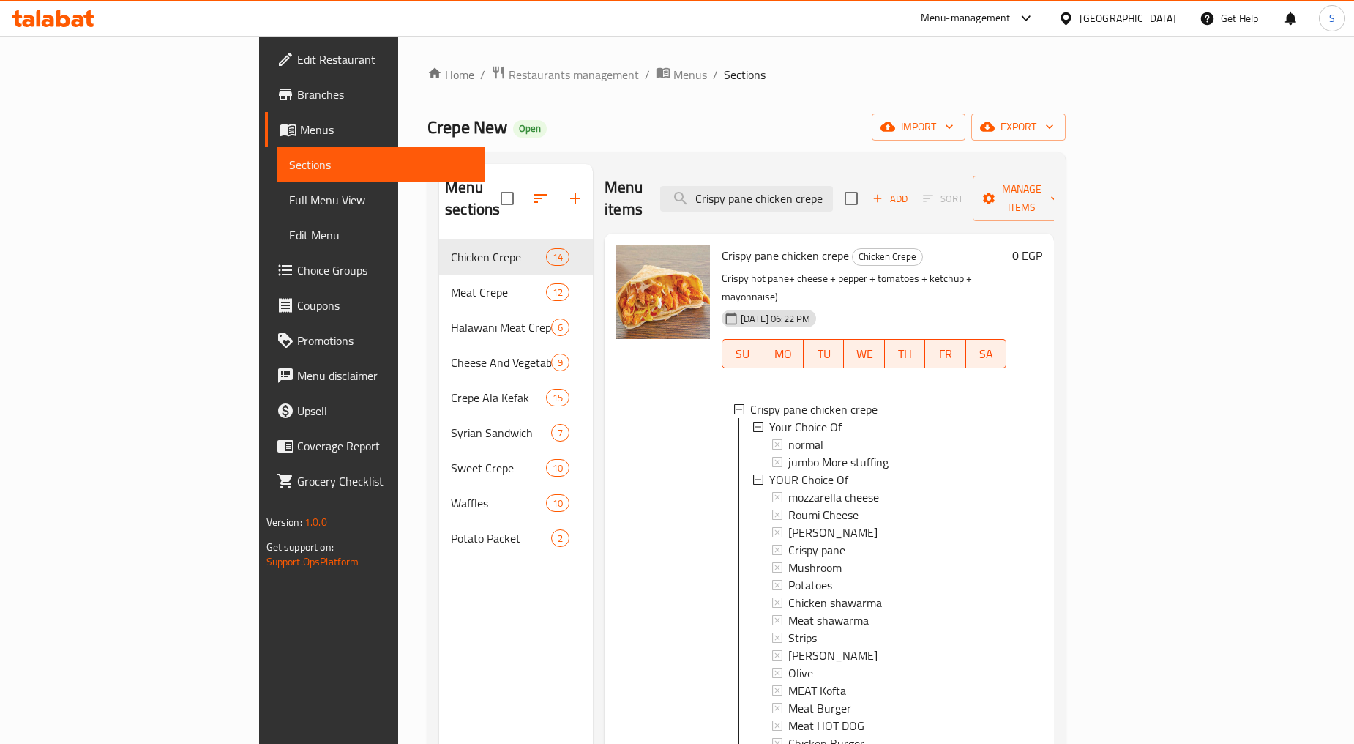
click at [297, 100] on span "Branches" at bounding box center [385, 95] width 176 height 18
